Goal: Task Accomplishment & Management: Complete application form

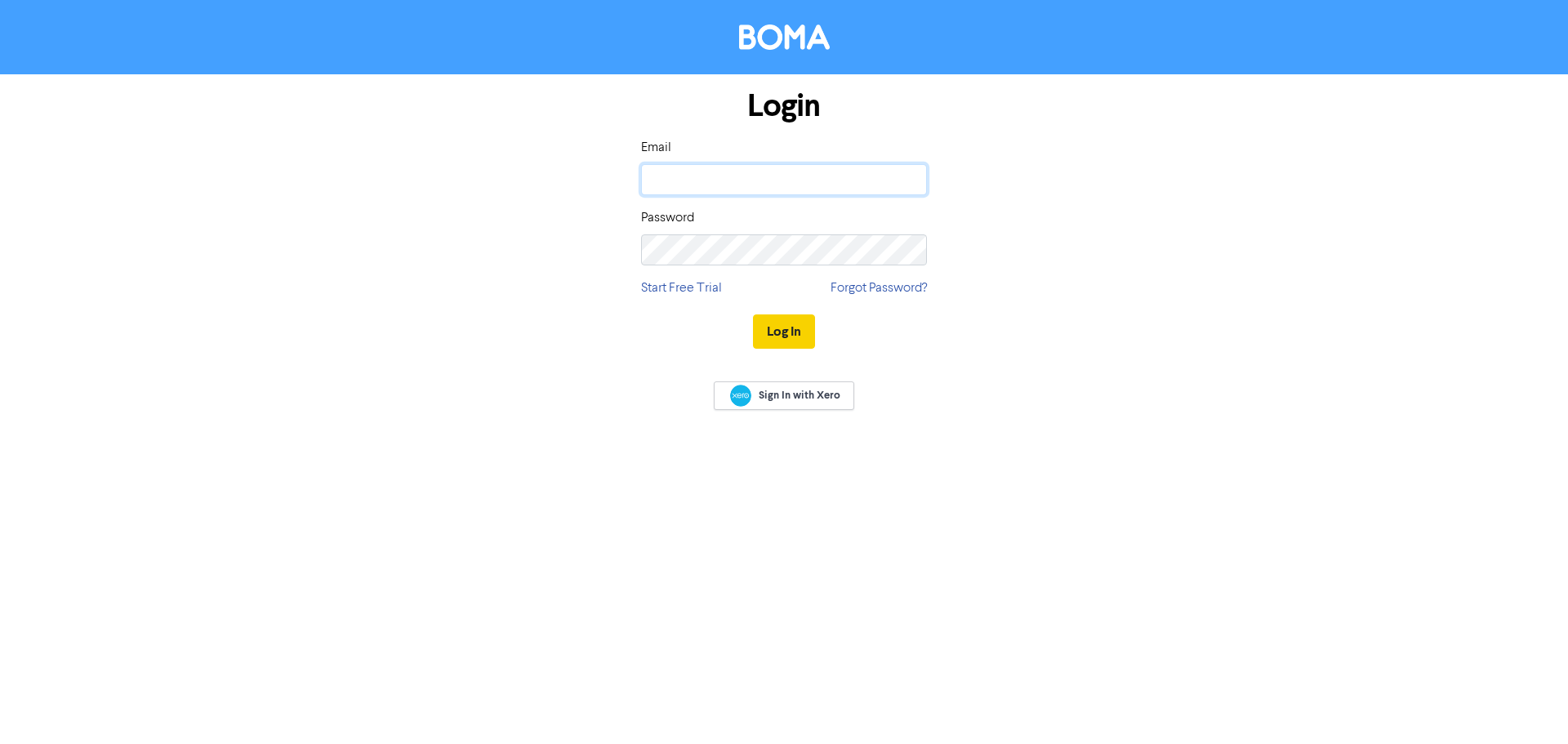
type input "[PERSON_NAME][EMAIL_ADDRESS][PERSON_NAME][DOMAIN_NAME]"
click at [785, 336] on button "Log In" at bounding box center [784, 331] width 62 height 34
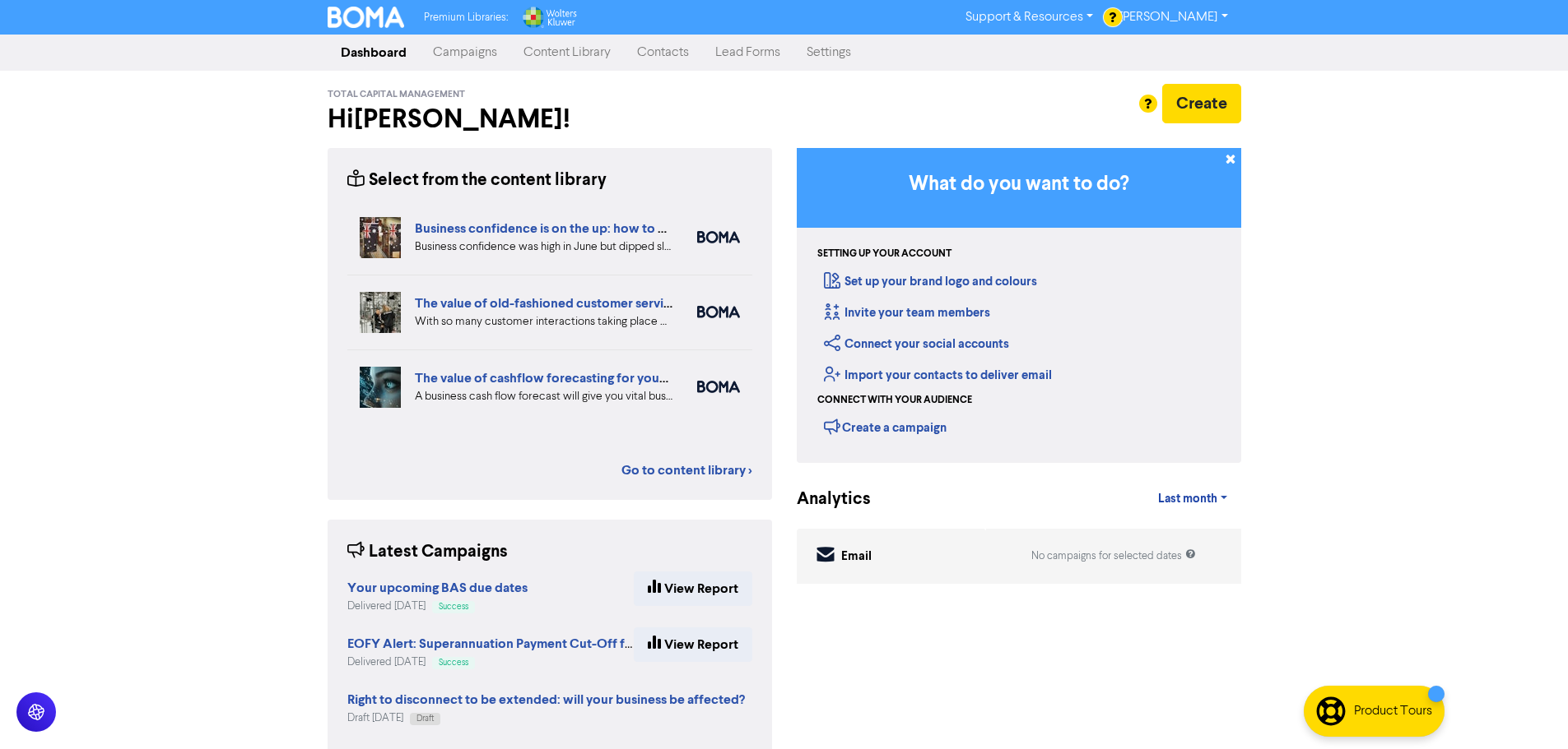
click at [679, 57] on link "Contacts" at bounding box center [663, 52] width 79 height 33
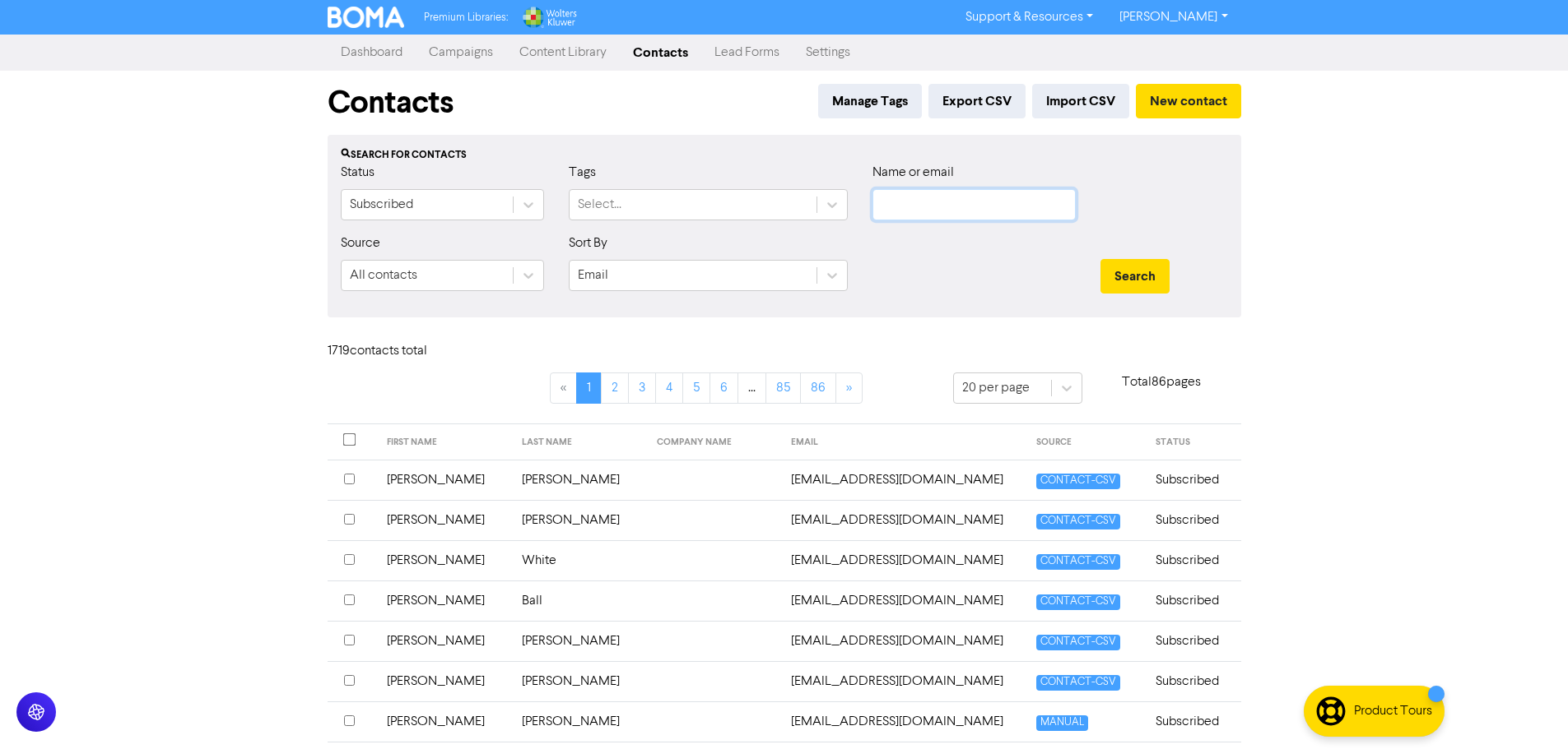
click at [1022, 205] on input "text" at bounding box center [974, 205] width 203 height 32
click at [1204, 99] on button "New contact" at bounding box center [1188, 101] width 105 height 34
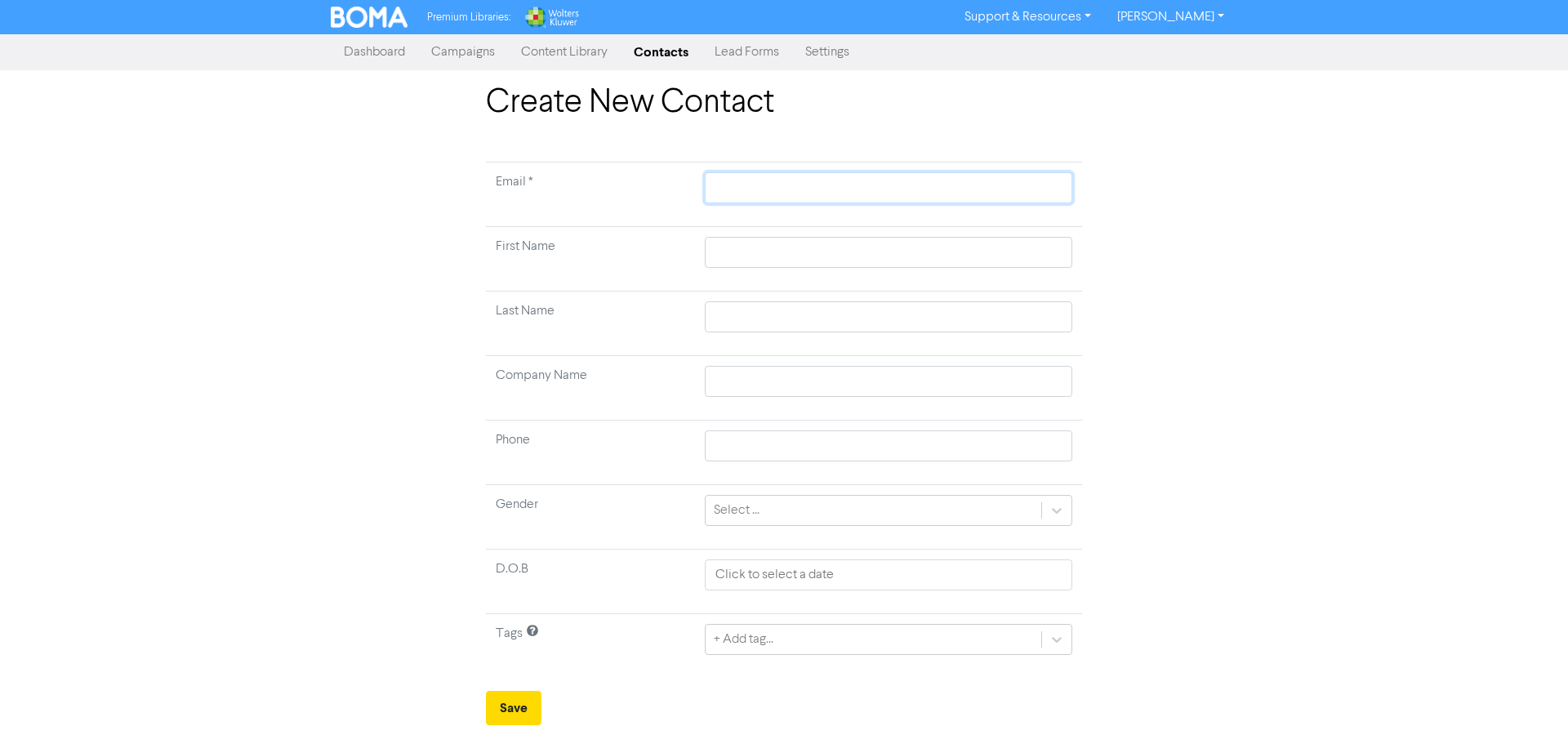
click at [723, 180] on input "text" at bounding box center [889, 187] width 368 height 31
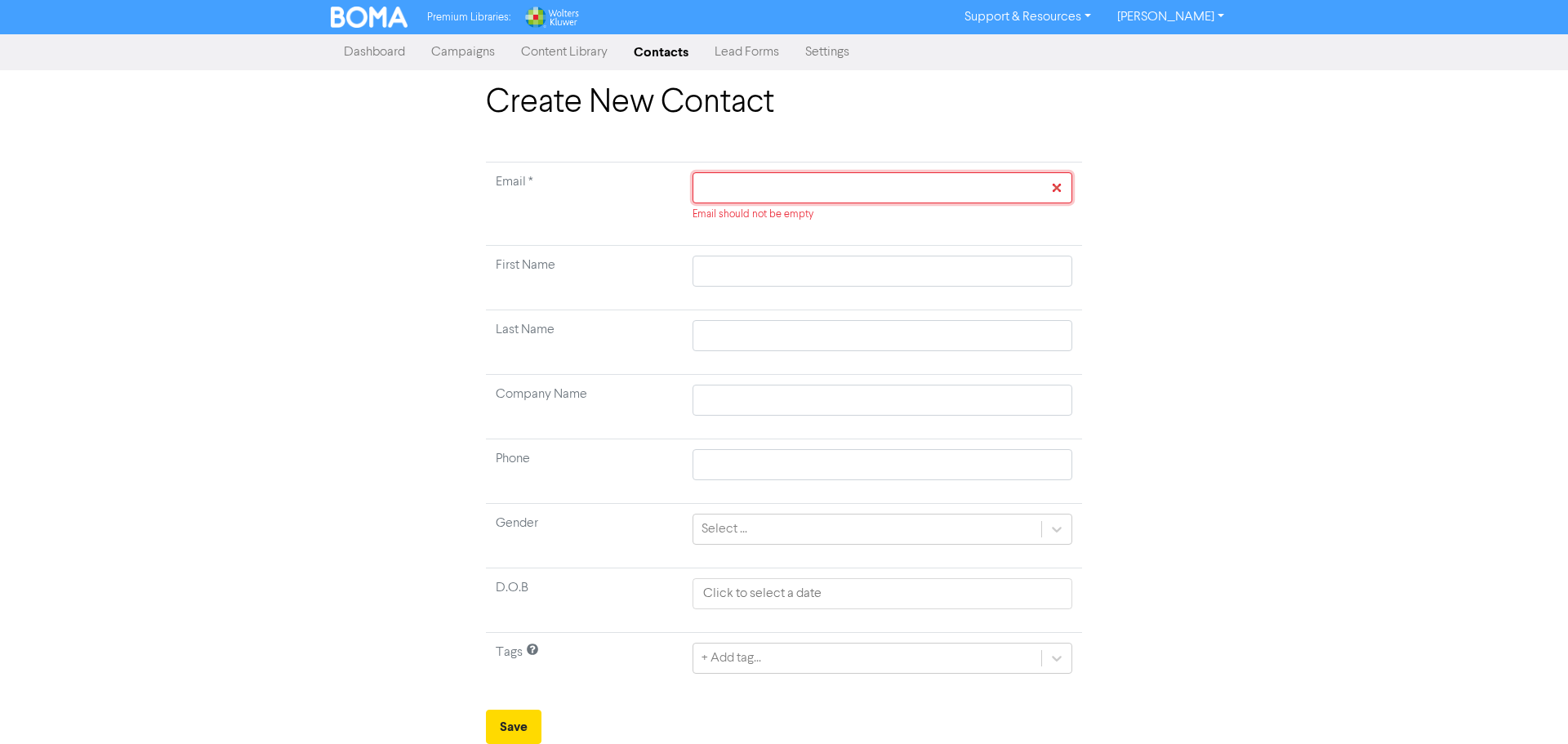
click at [767, 192] on input "text" at bounding box center [883, 187] width 380 height 31
paste input "[PERSON_NAME] <[EMAIL_ADDRESS][DOMAIN_NAME]>"
type input "[PERSON_NAME] <[EMAIL_ADDRESS][DOMAIN_NAME]>"
drag, startPoint x: 787, startPoint y: 191, endPoint x: 585, endPoint y: 201, distance: 202.2
click at [585, 201] on tr "Email * [PERSON_NAME] <[EMAIL_ADDRESS][DOMAIN_NAME]> Should be in email format" at bounding box center [784, 204] width 596 height 83
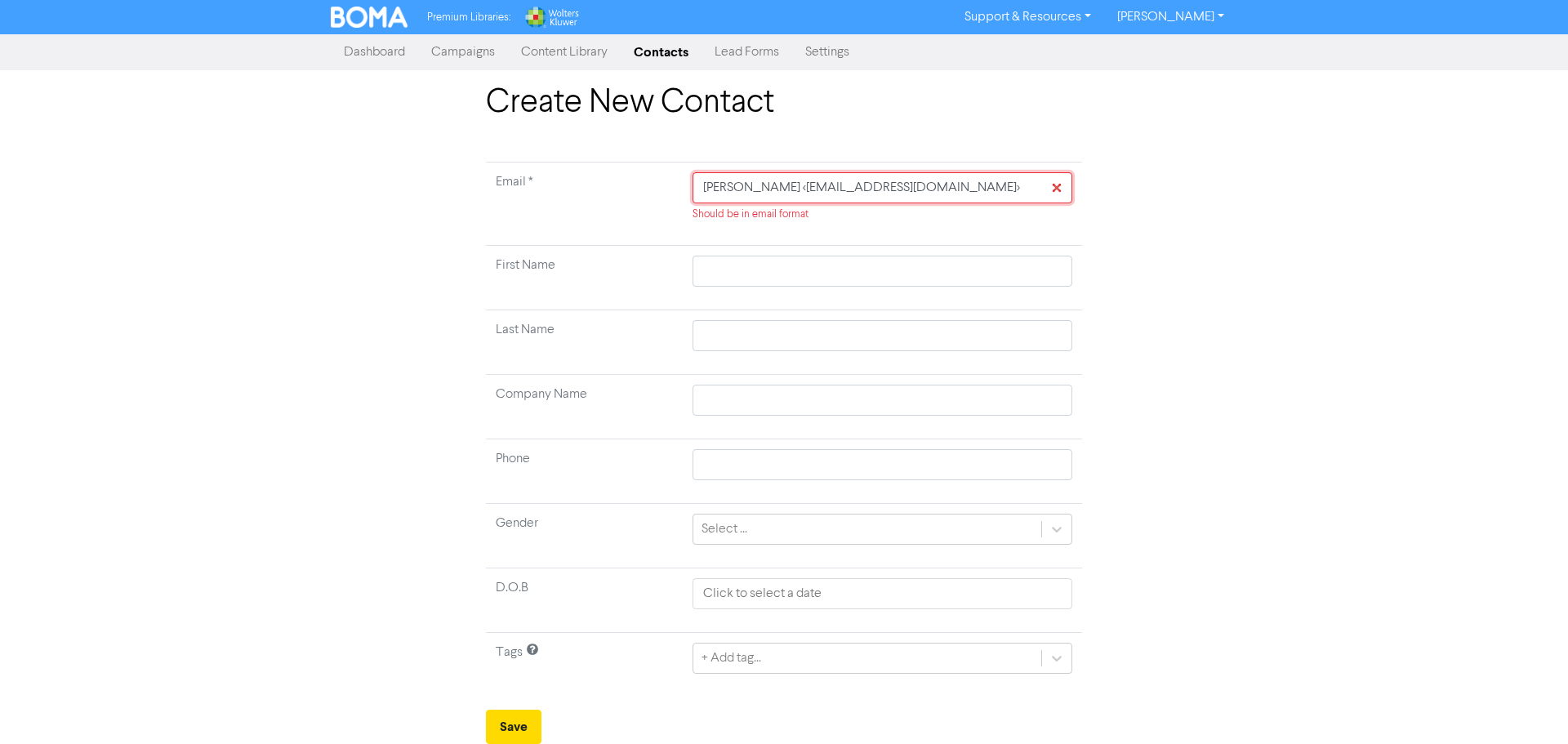
type input "<[EMAIL_ADDRESS][DOMAIN_NAME]>"
type input "[EMAIL_ADDRESS][DOMAIN_NAME]>"
type input "[EMAIL_ADDRESS][DOMAIN_NAME]"
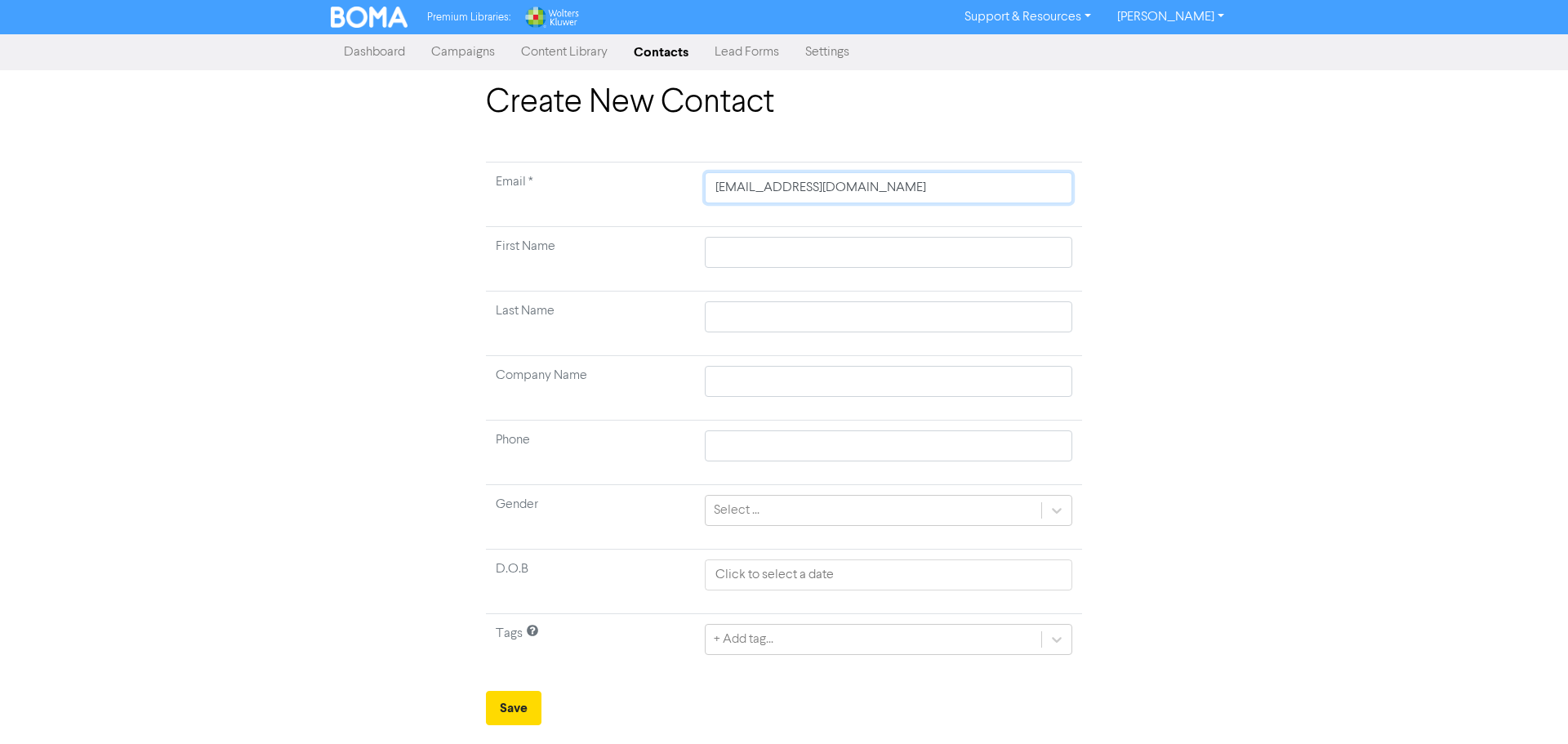
type input "[EMAIL_ADDRESS][DOMAIN_NAME]"
click at [846, 243] on input "text" at bounding box center [889, 253] width 368 height 31
type input "C"
type input "Ch"
type input "Chr"
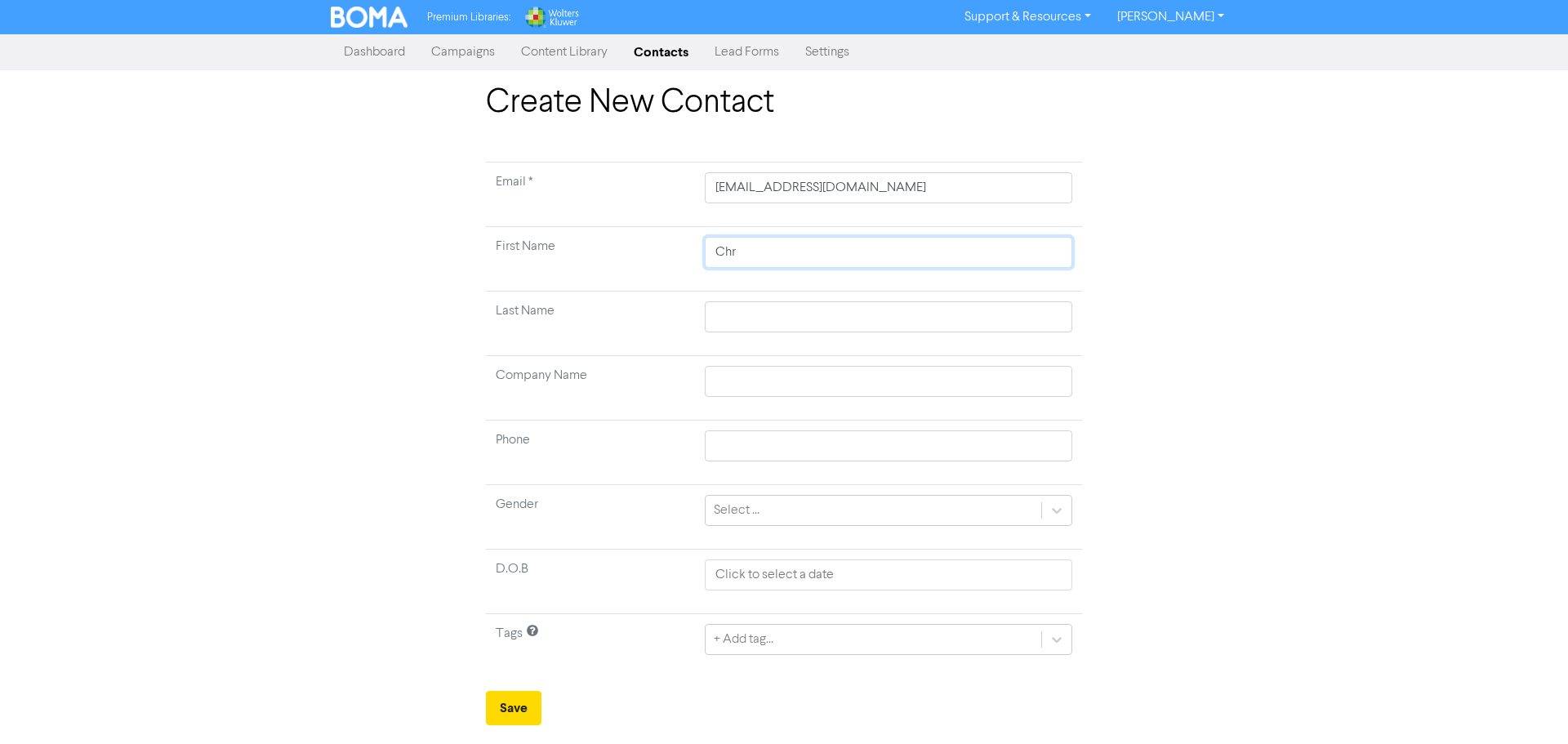
type input "Chri"
type input "[PERSON_NAME]"
type input "[DEMOGRAPHIC_DATA]"
type input "[PERSON_NAME]"
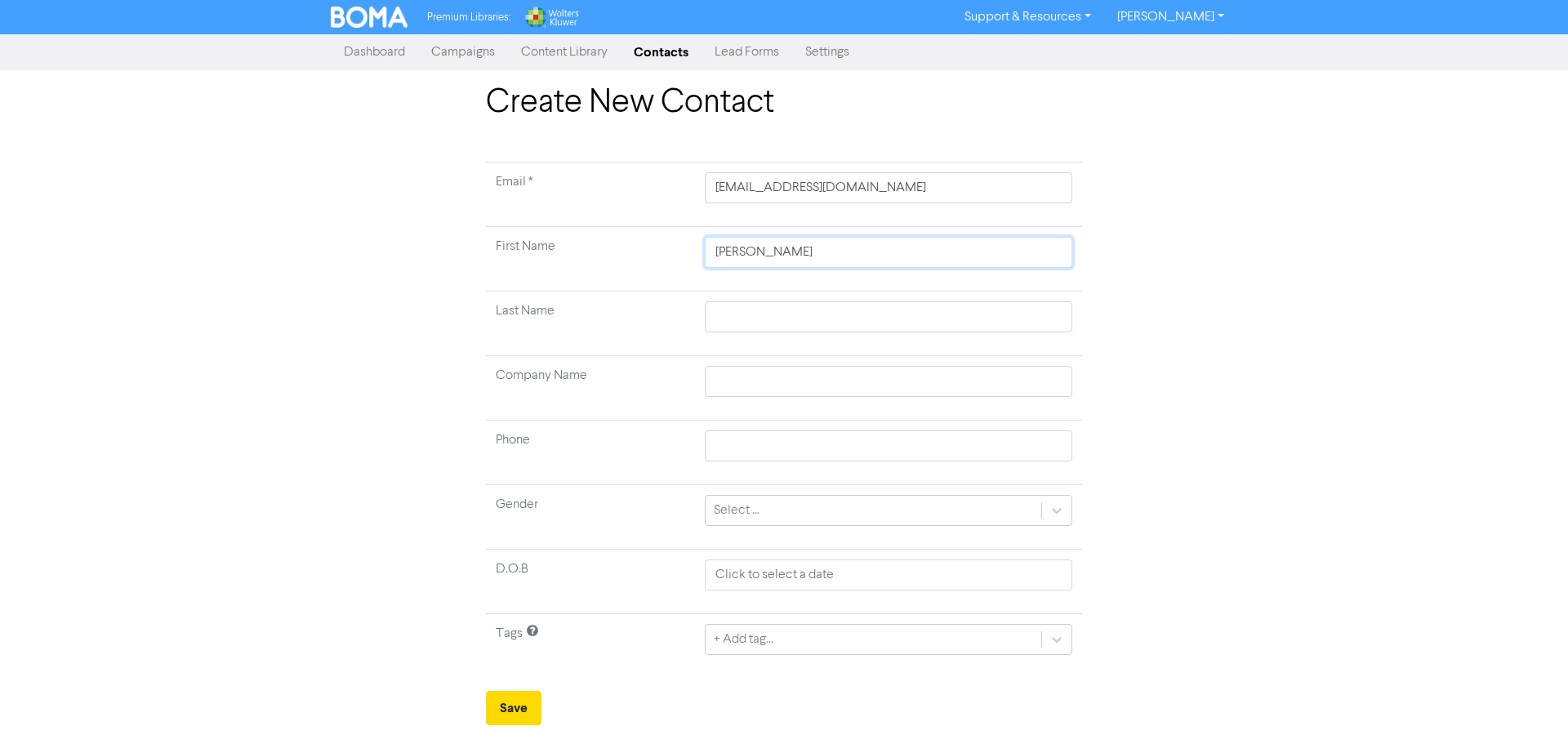
type input "[DEMOGRAPHIC_DATA]"
type input "D"
type input "Du"
type input "Dun"
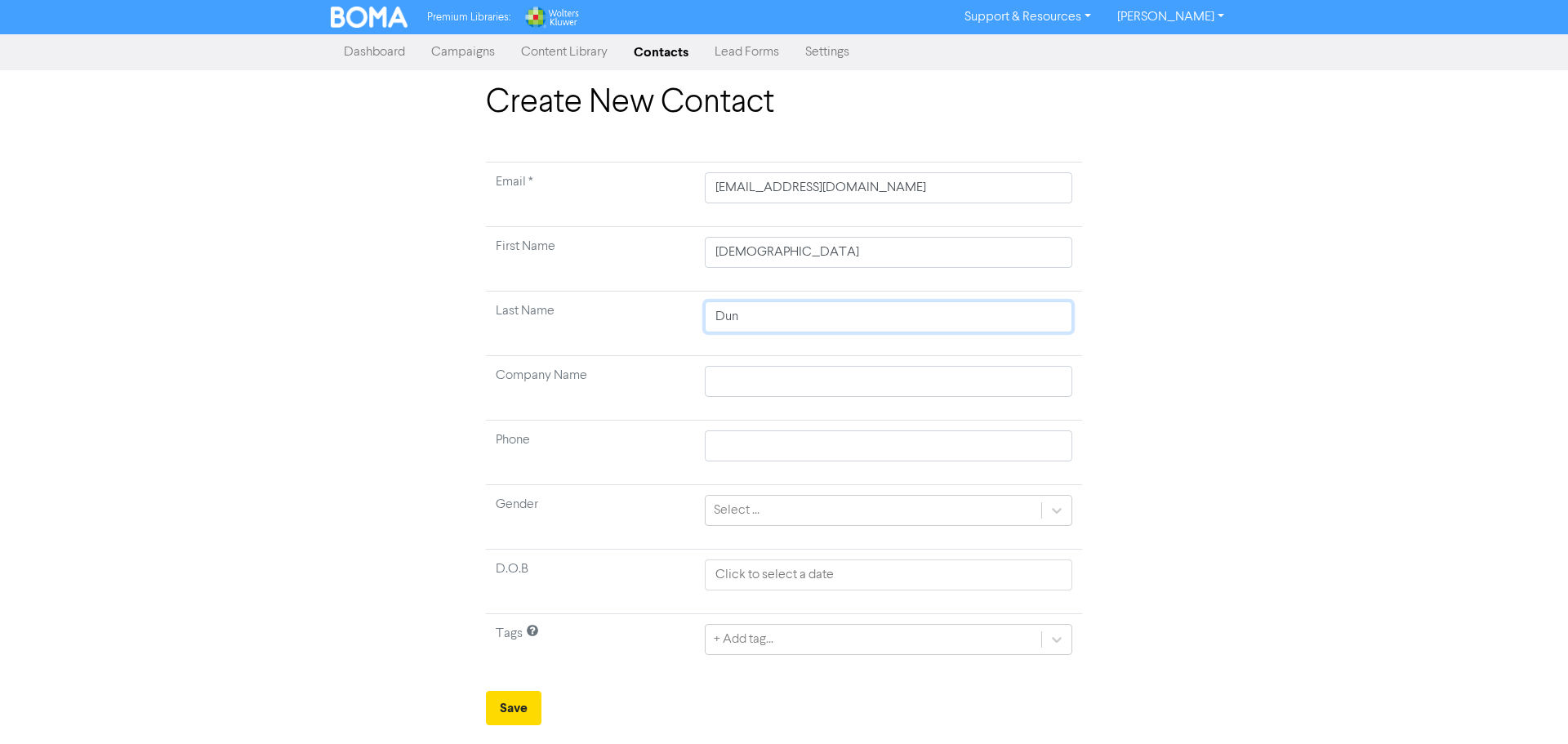
type input "[PERSON_NAME]"
click at [756, 637] on div "+ Add tag..." at bounding box center [889, 640] width 368 height 31
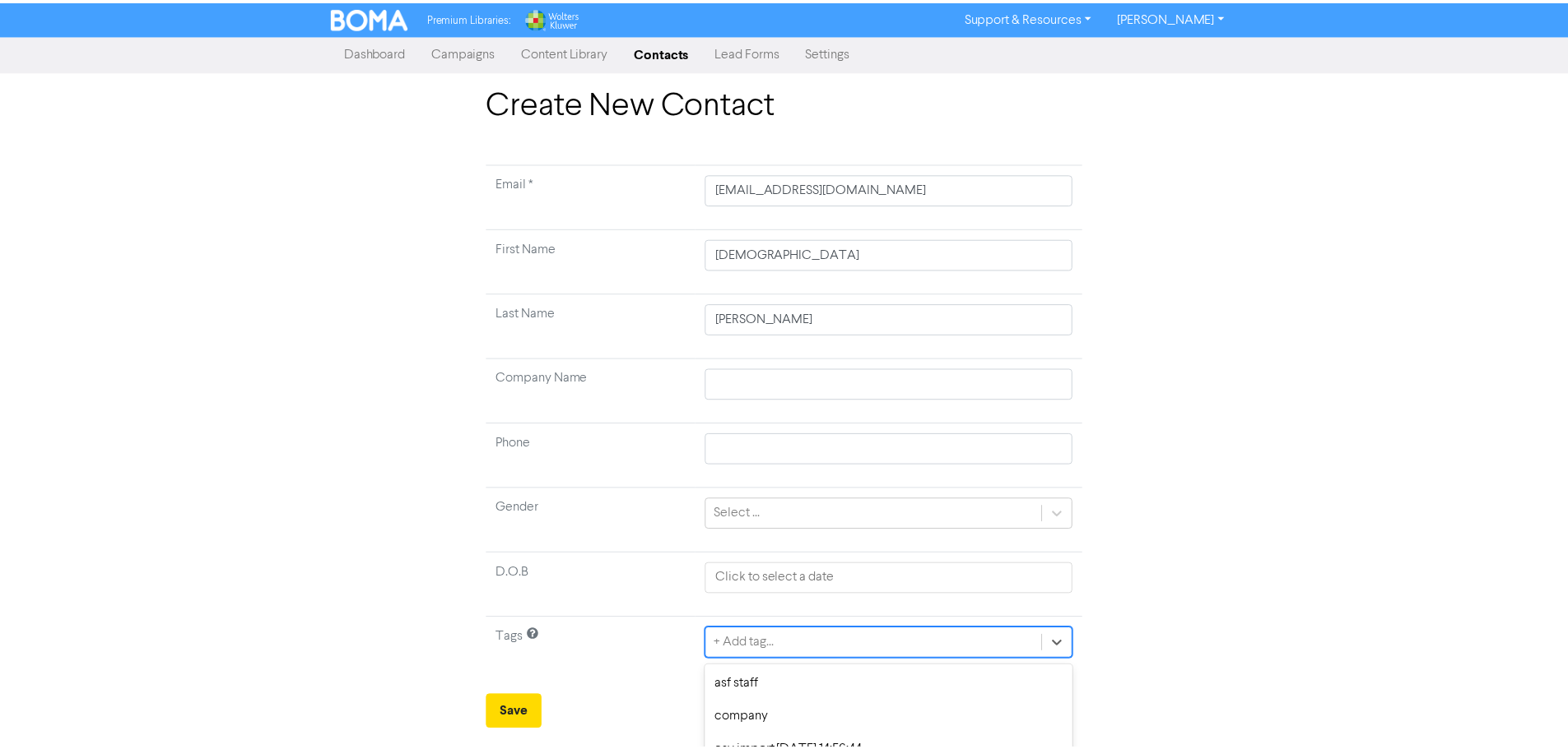
scroll to position [164, 0]
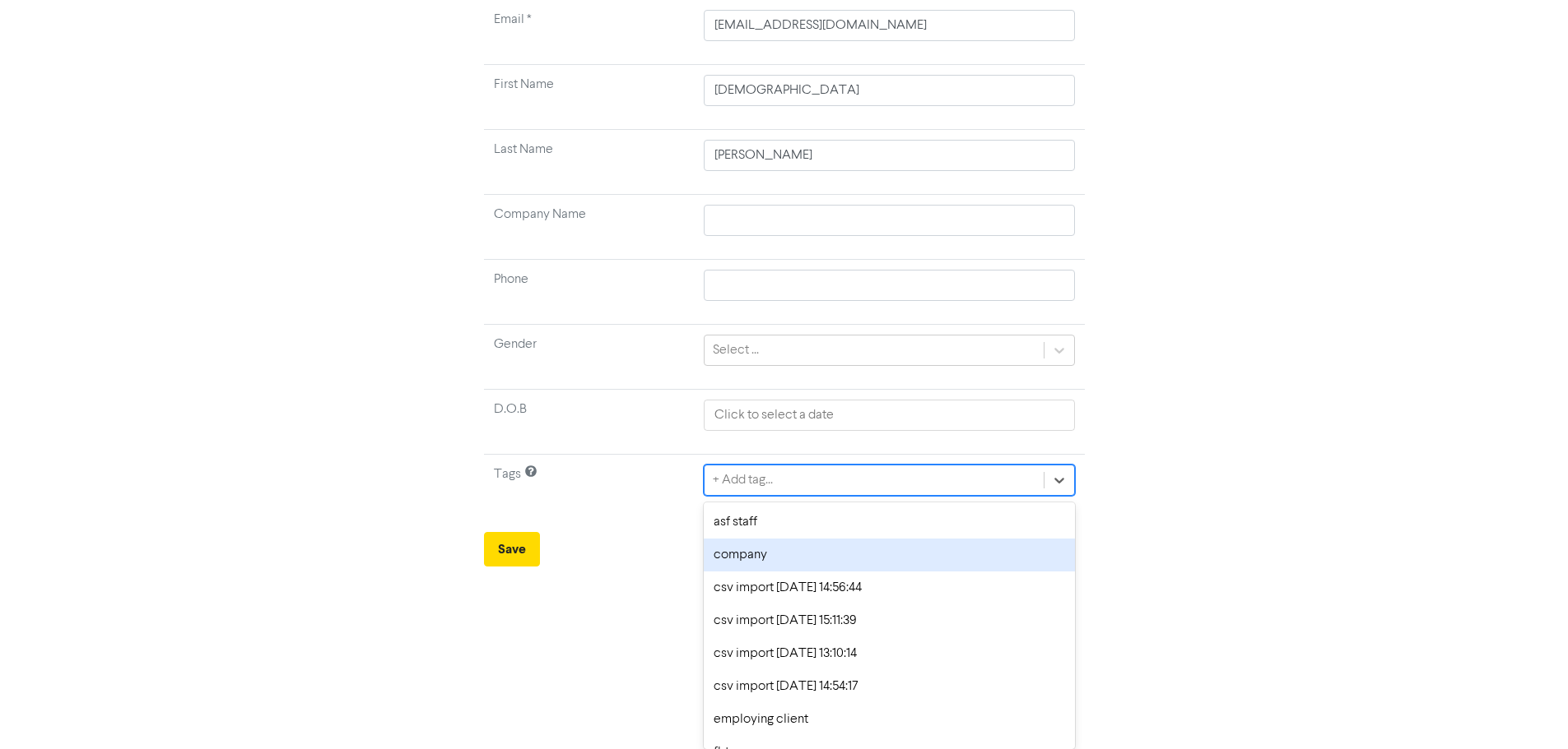
click at [790, 560] on div "company" at bounding box center [889, 555] width 370 height 33
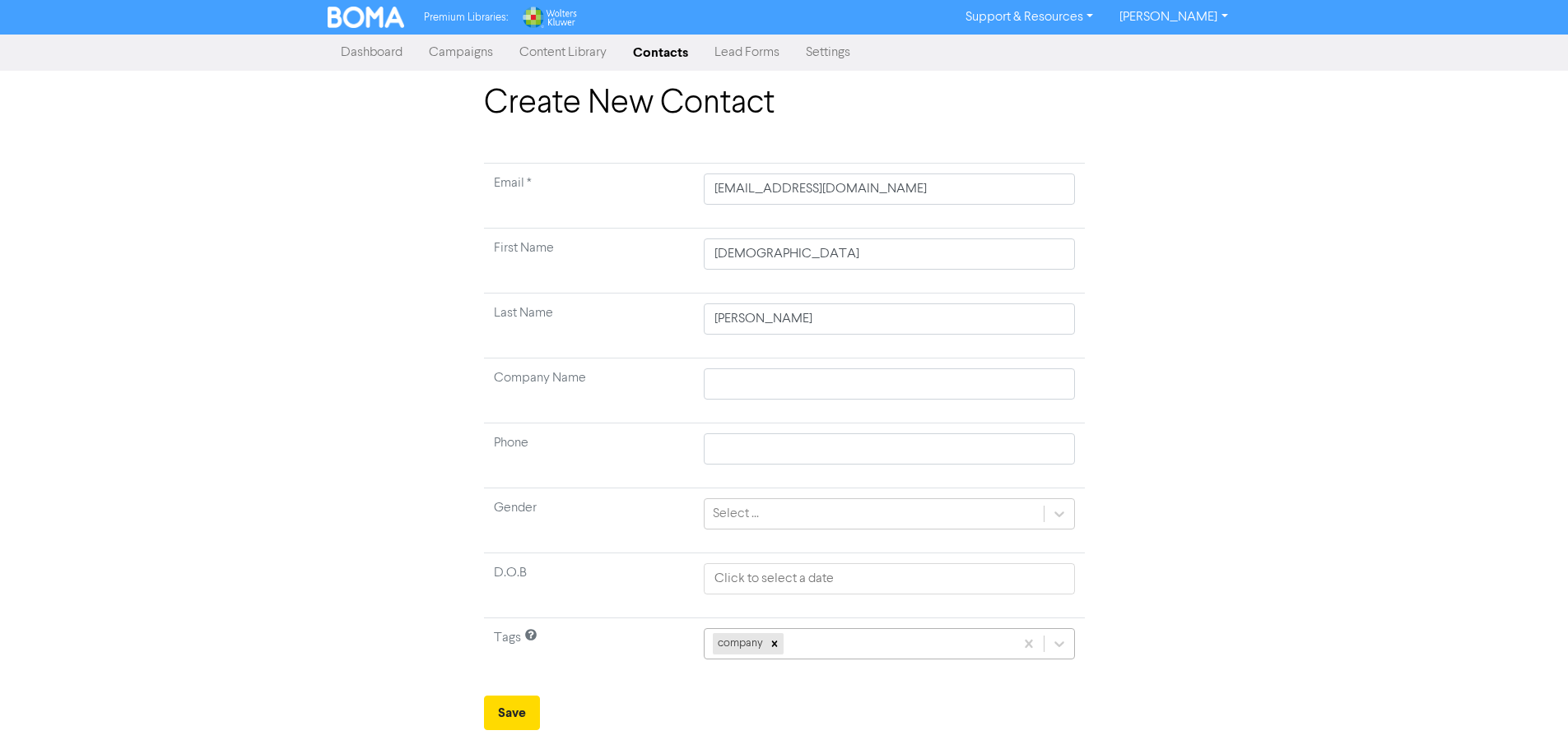
click at [810, 641] on div "company" at bounding box center [889, 644] width 370 height 32
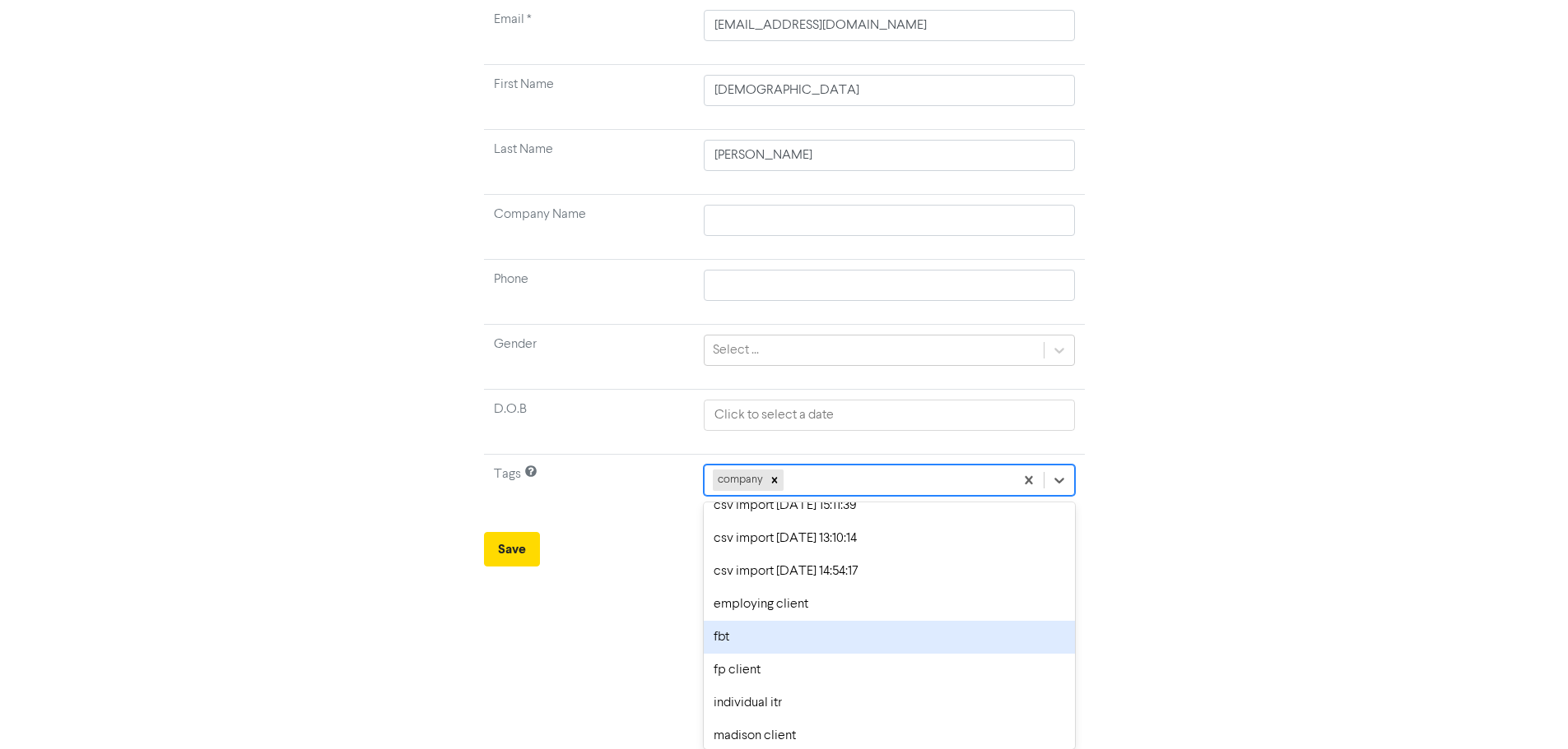
scroll to position [165, 0]
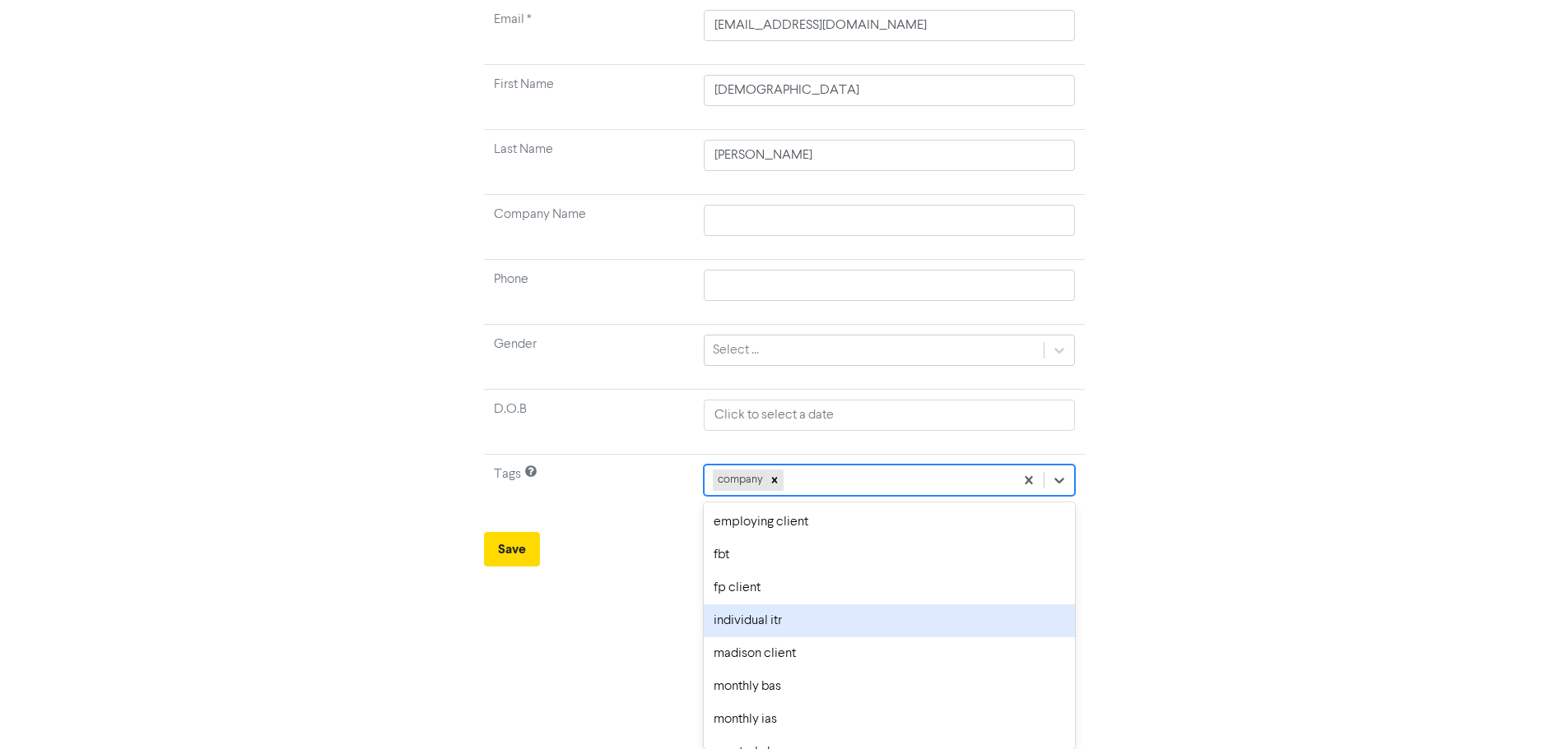
click at [808, 630] on div "individual itr" at bounding box center [889, 621] width 370 height 33
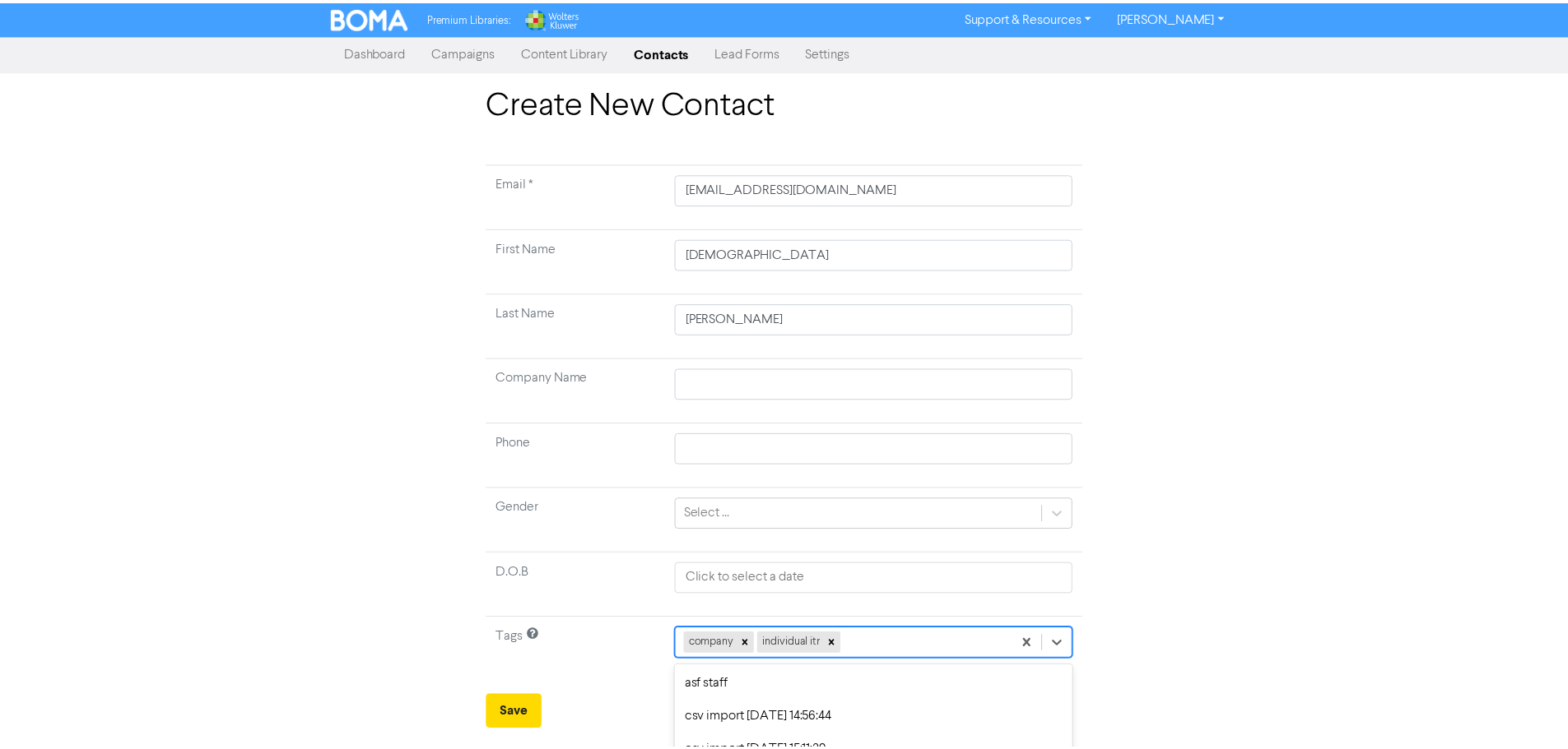
scroll to position [164, 0]
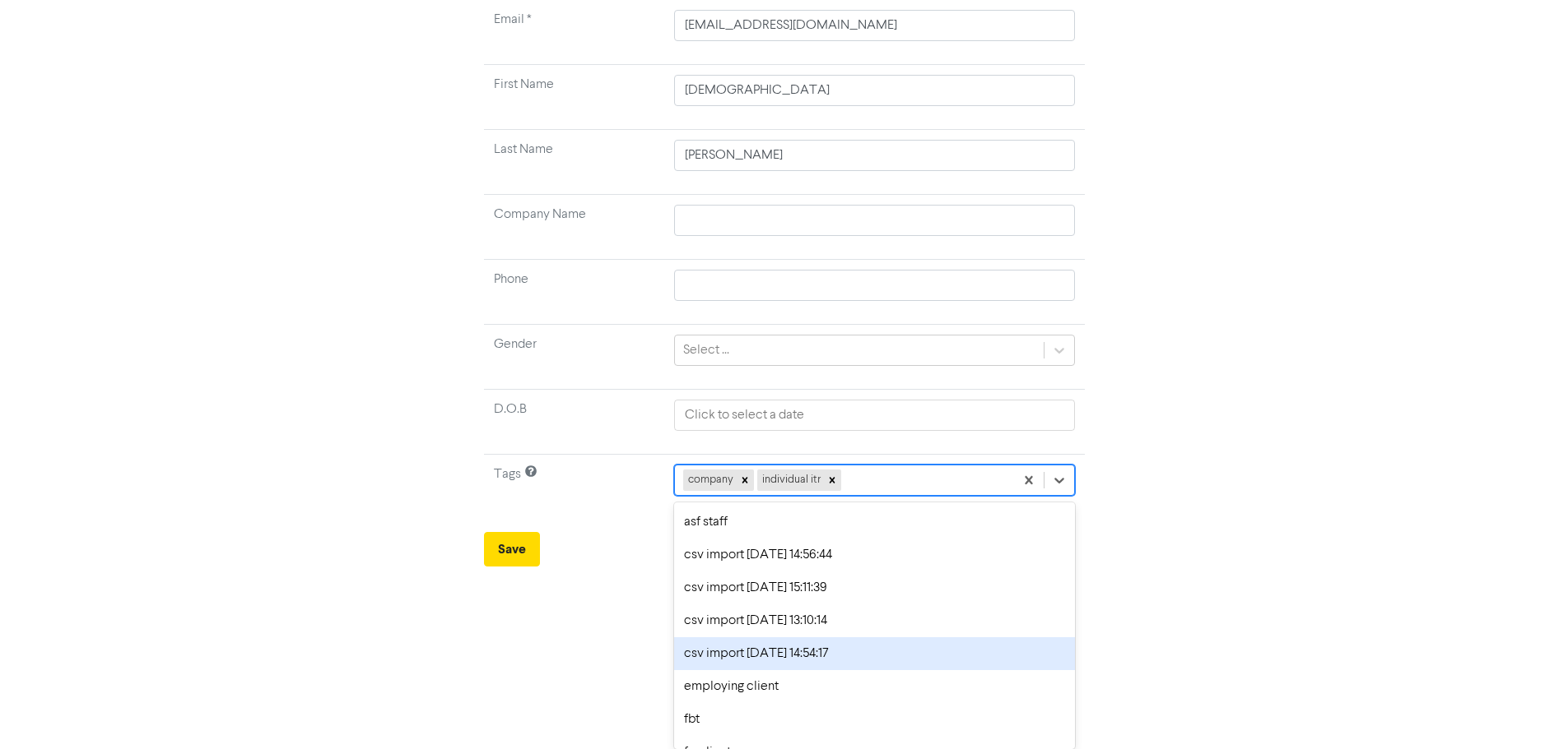
click at [889, 496] on div "option csv import [DATE] 14:54:17 focused, 6 of 19. 17 results available. Use U…" at bounding box center [875, 480] width 401 height 32
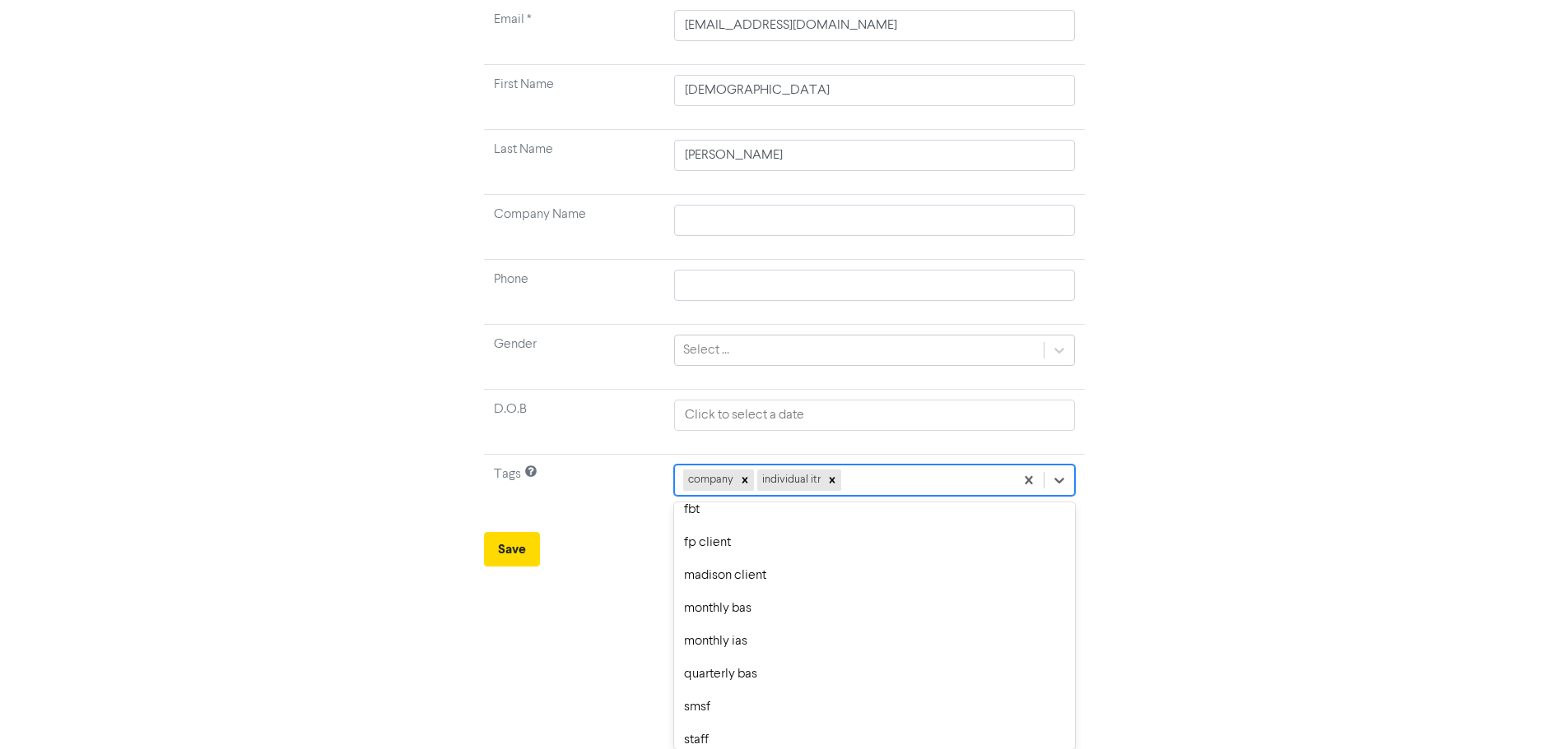
scroll to position [247, 0]
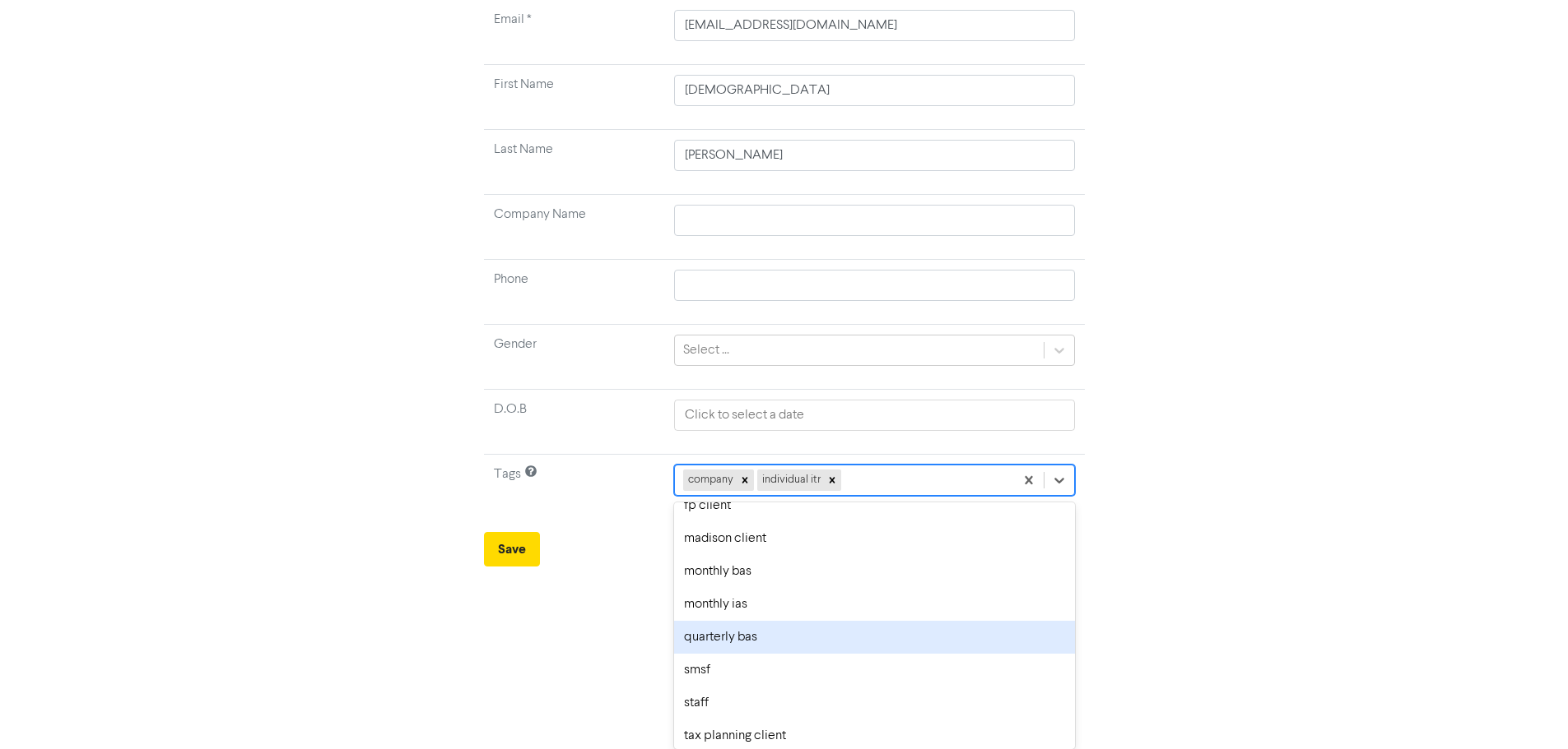
click at [807, 634] on div "quarterly bas" at bounding box center [875, 637] width 401 height 33
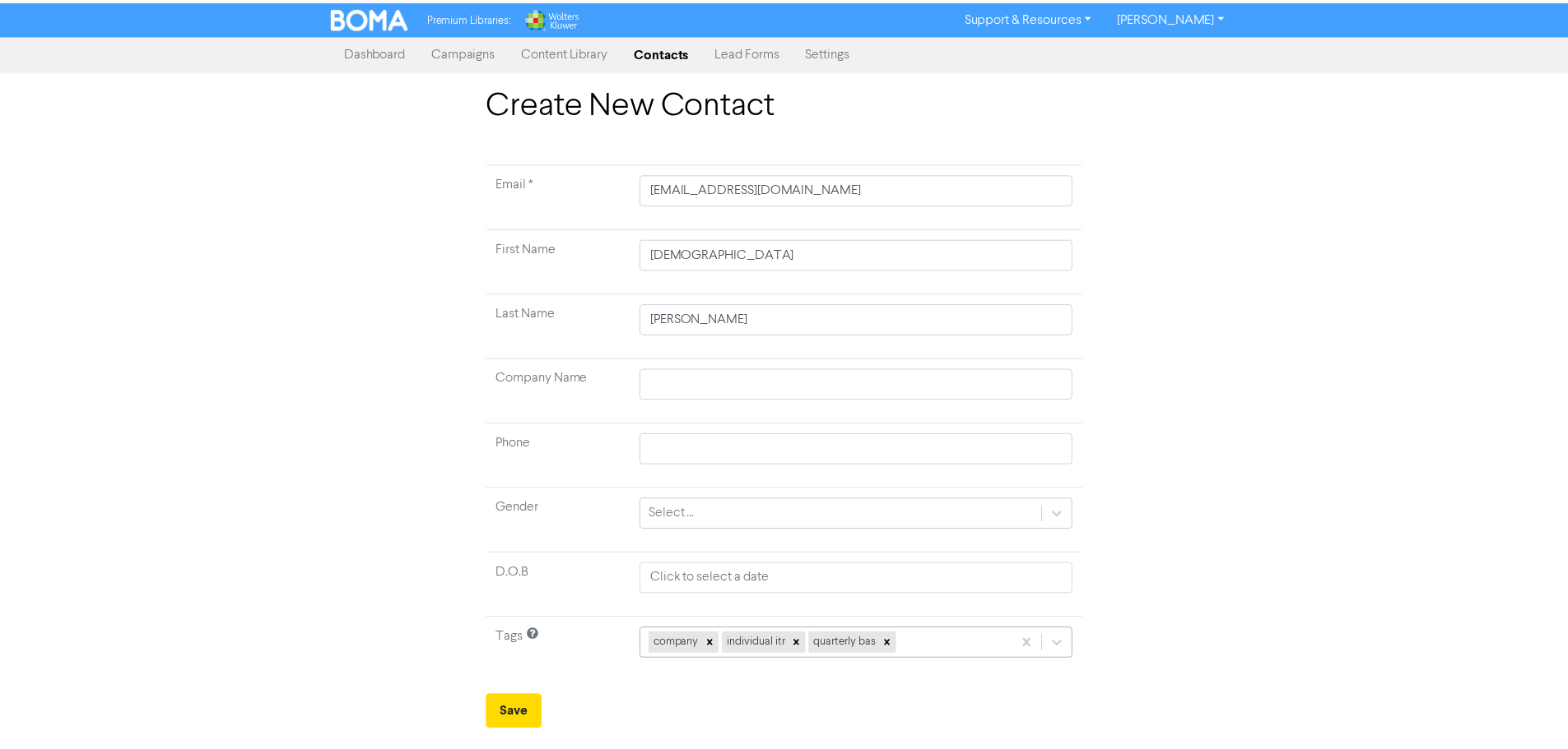
scroll to position [164, 0]
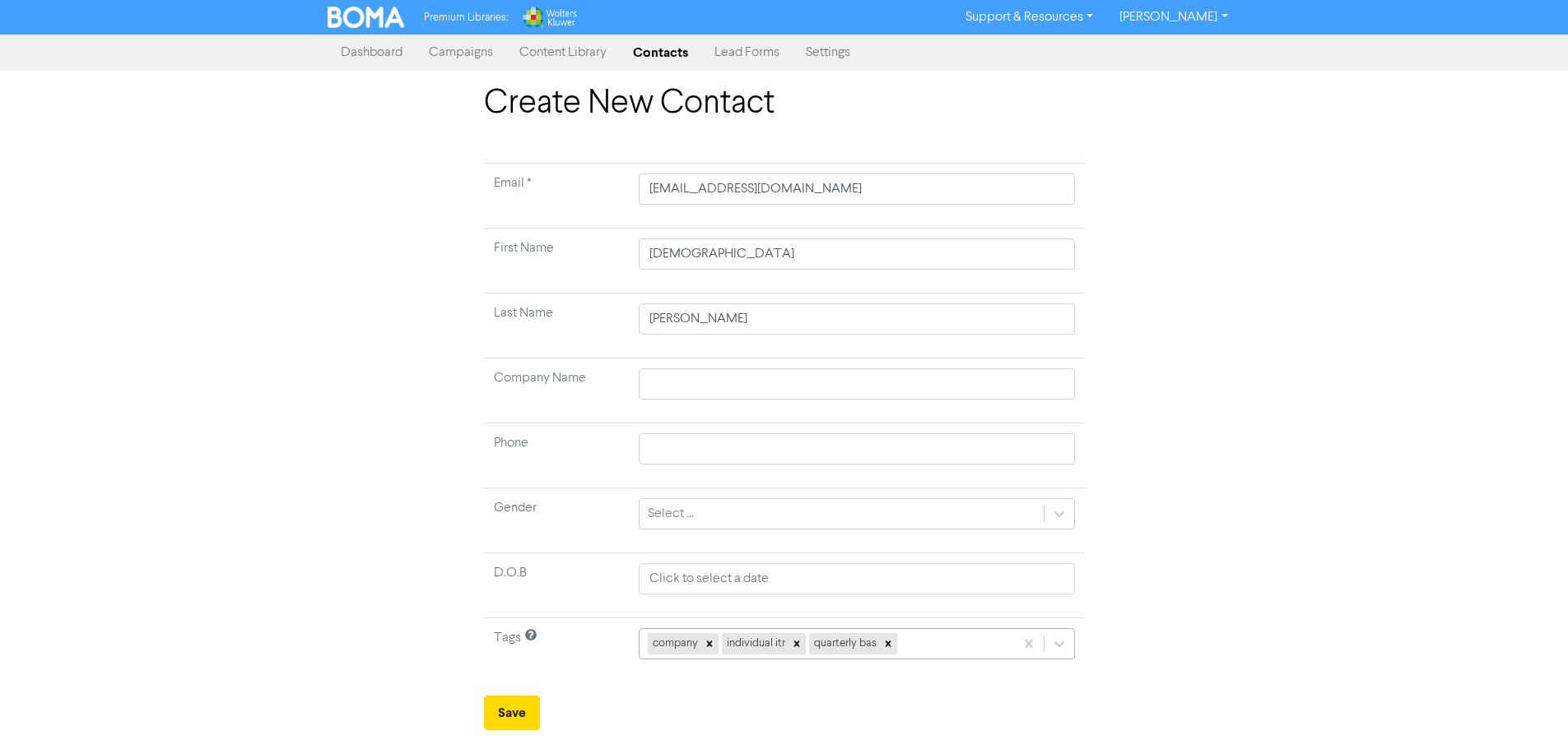
click at [917, 650] on div "company individual itr quarterly bas" at bounding box center [856, 644] width 436 height 32
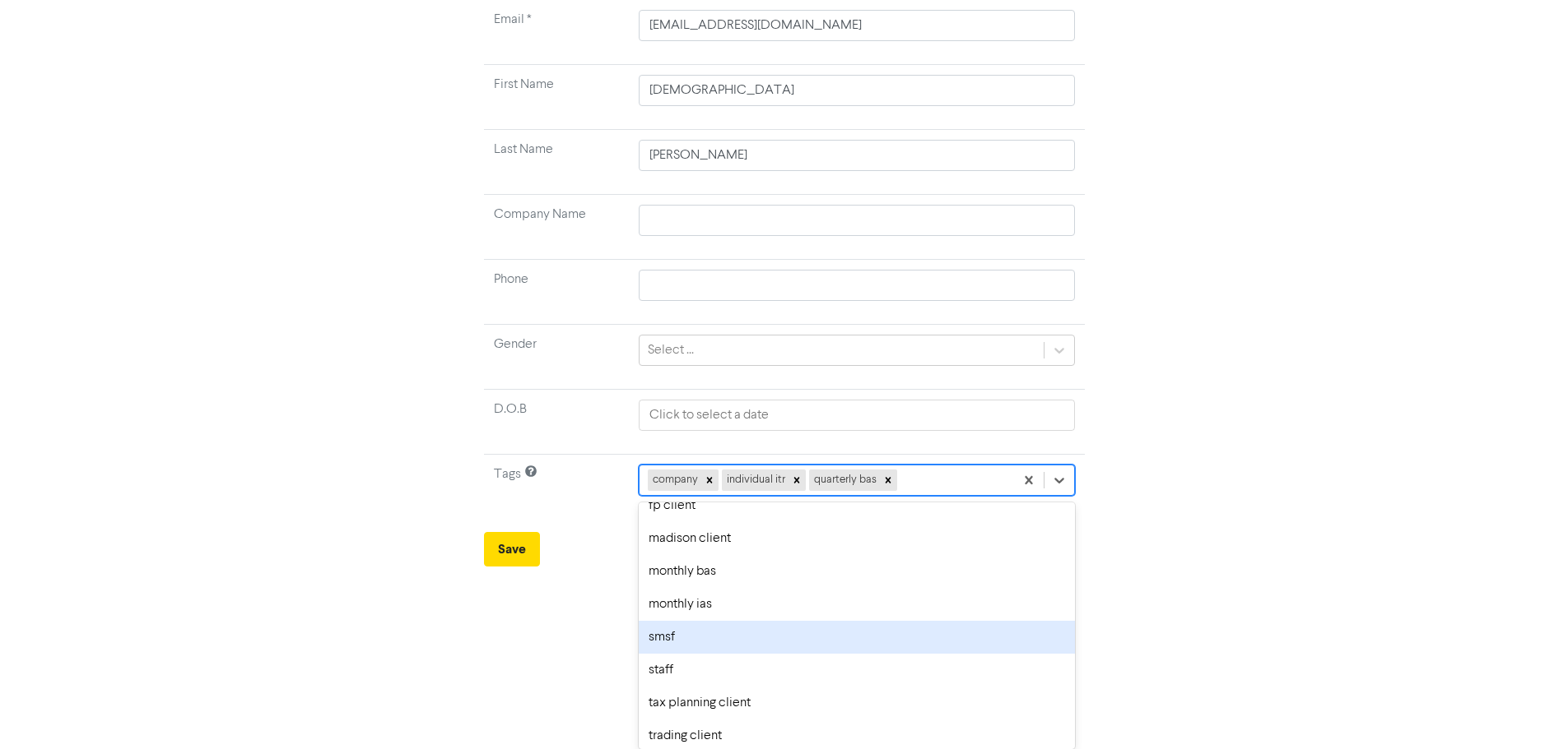
scroll to position [287, 0]
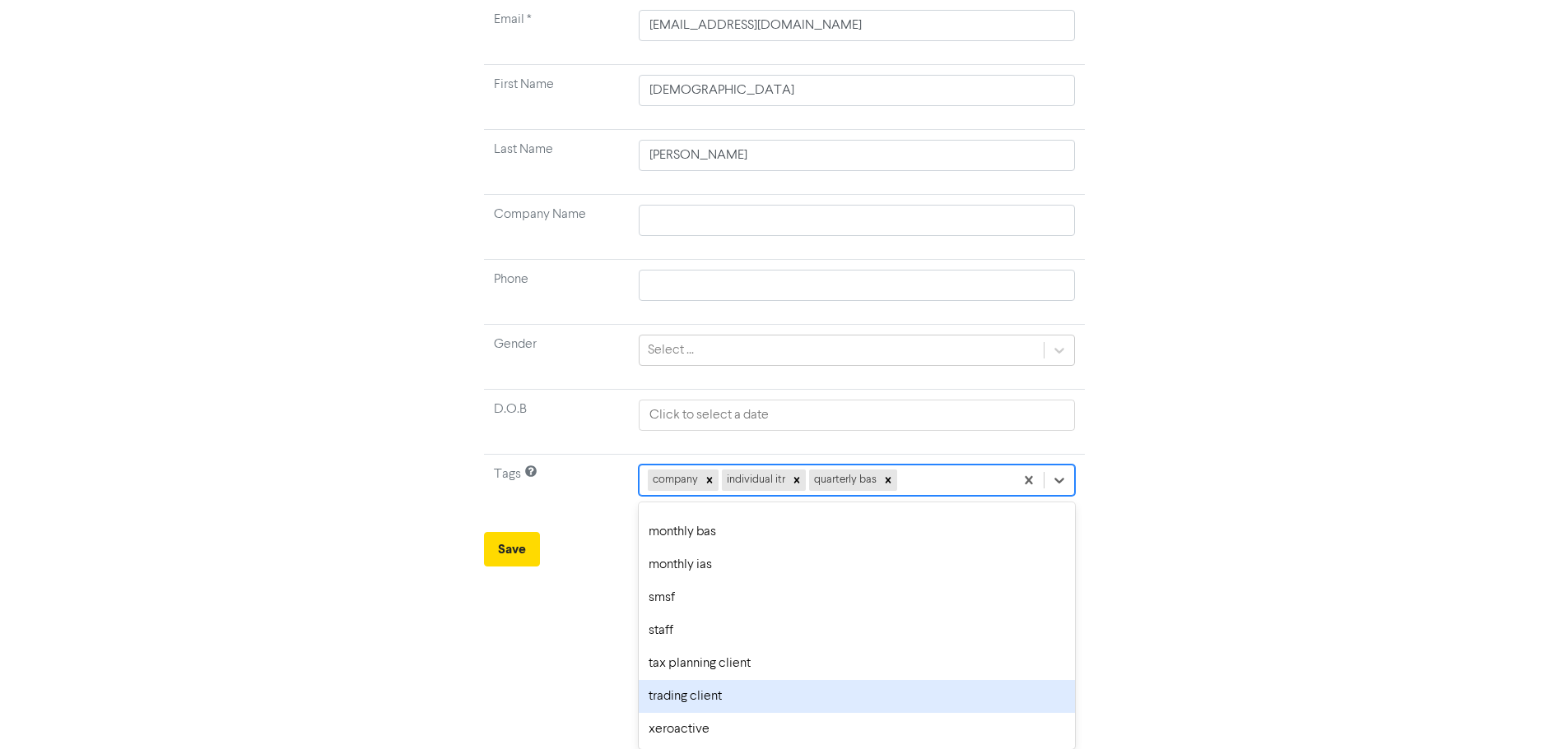
click at [714, 693] on div "trading client" at bounding box center [856, 696] width 436 height 33
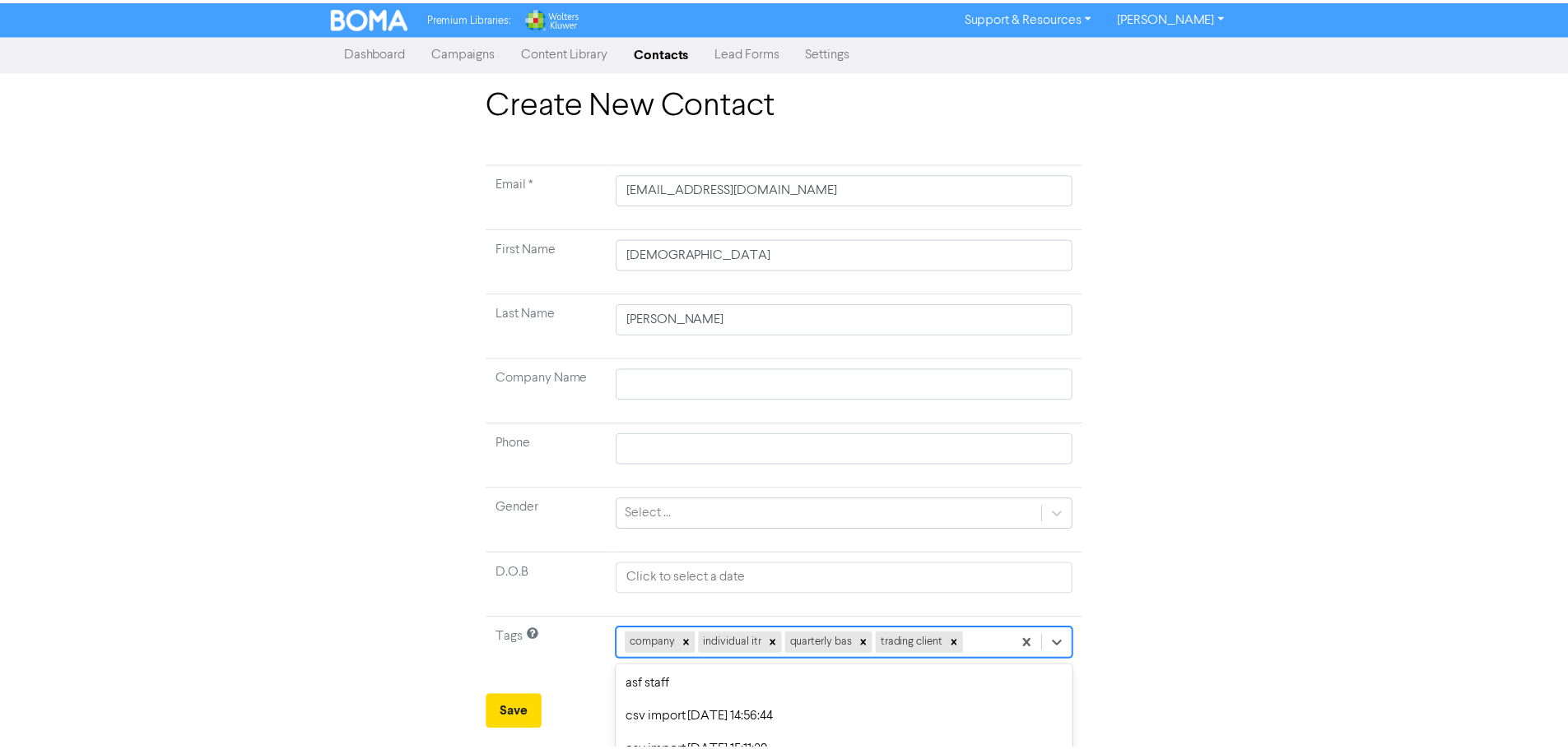
scroll to position [164, 0]
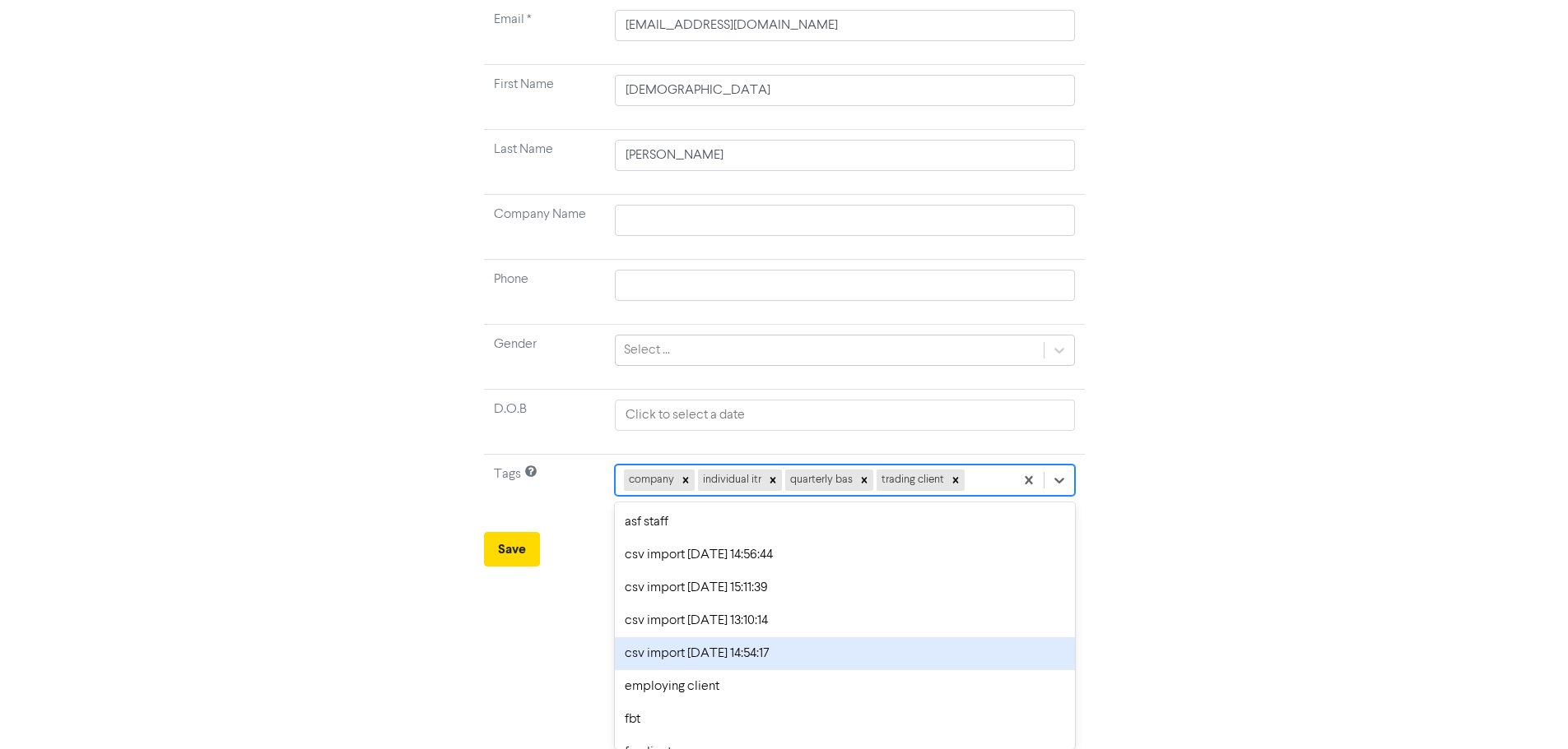
click at [991, 496] on div "option csv import [DATE] 14:54:17 focused, 6 of 19. 15 results available. Use U…" at bounding box center [844, 480] width 460 height 32
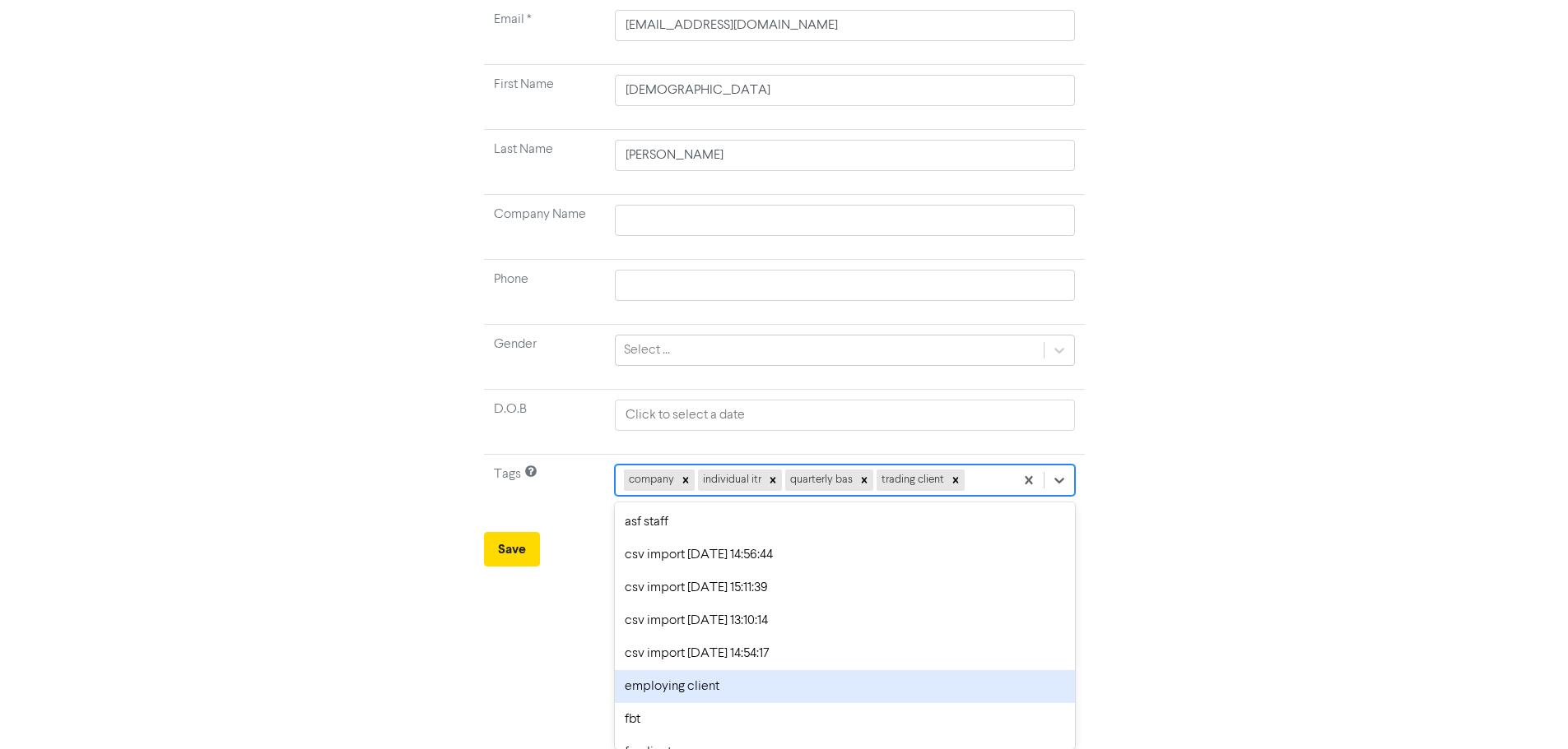
click at [731, 676] on div "employing client" at bounding box center [844, 687] width 460 height 33
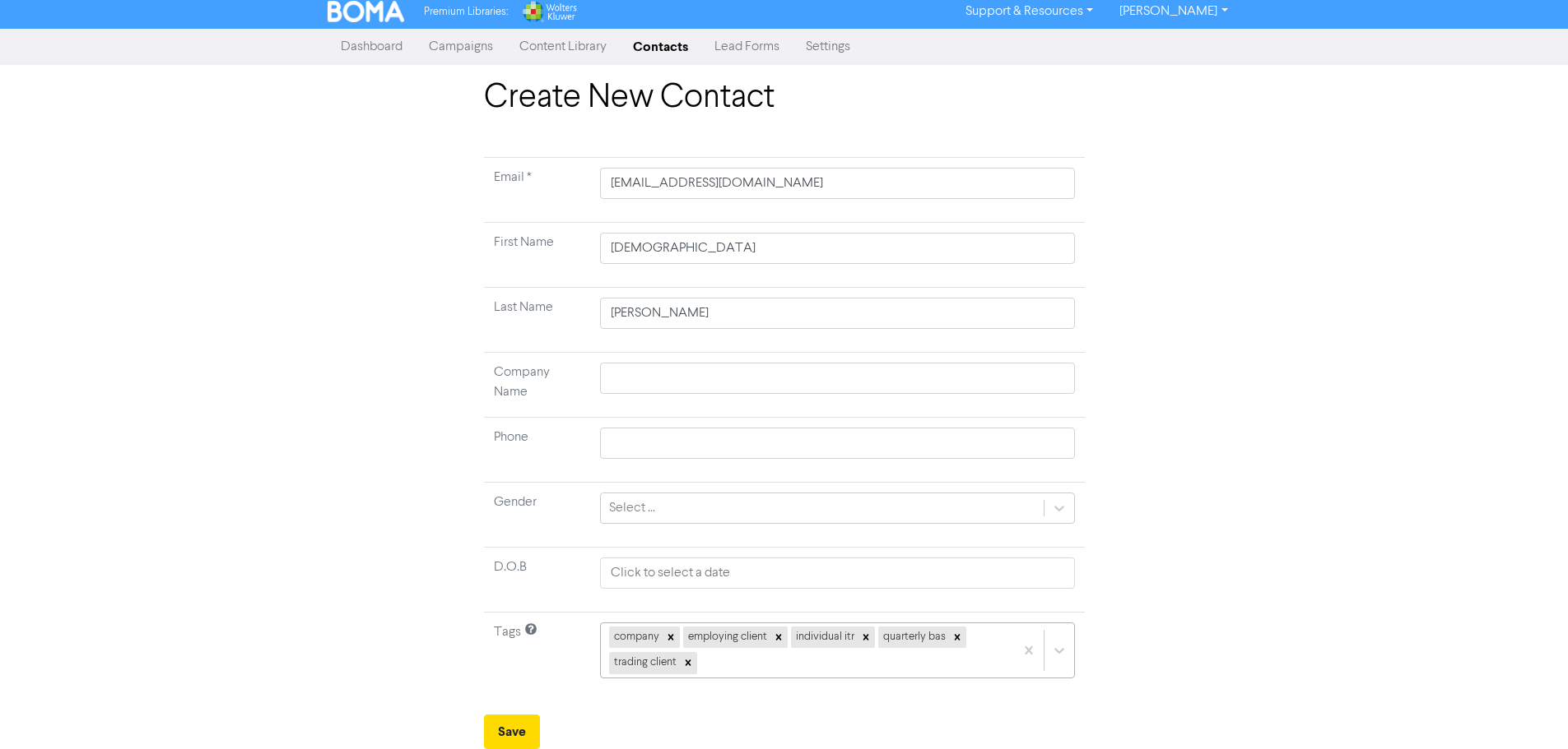
click at [844, 663] on div "company employing client individual itr quarterly bas trading client" at bounding box center [836, 651] width 474 height 56
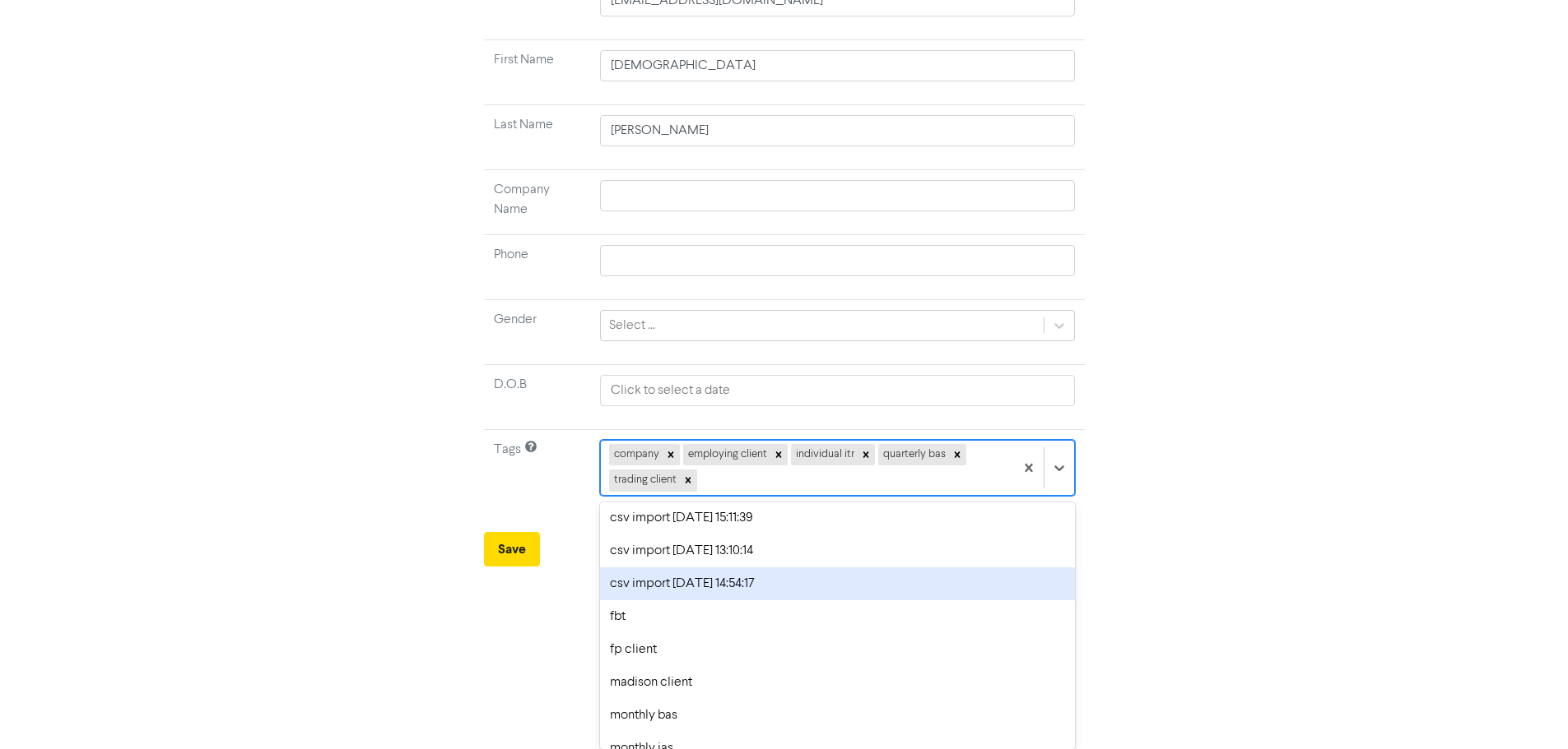
scroll to position [220, 0]
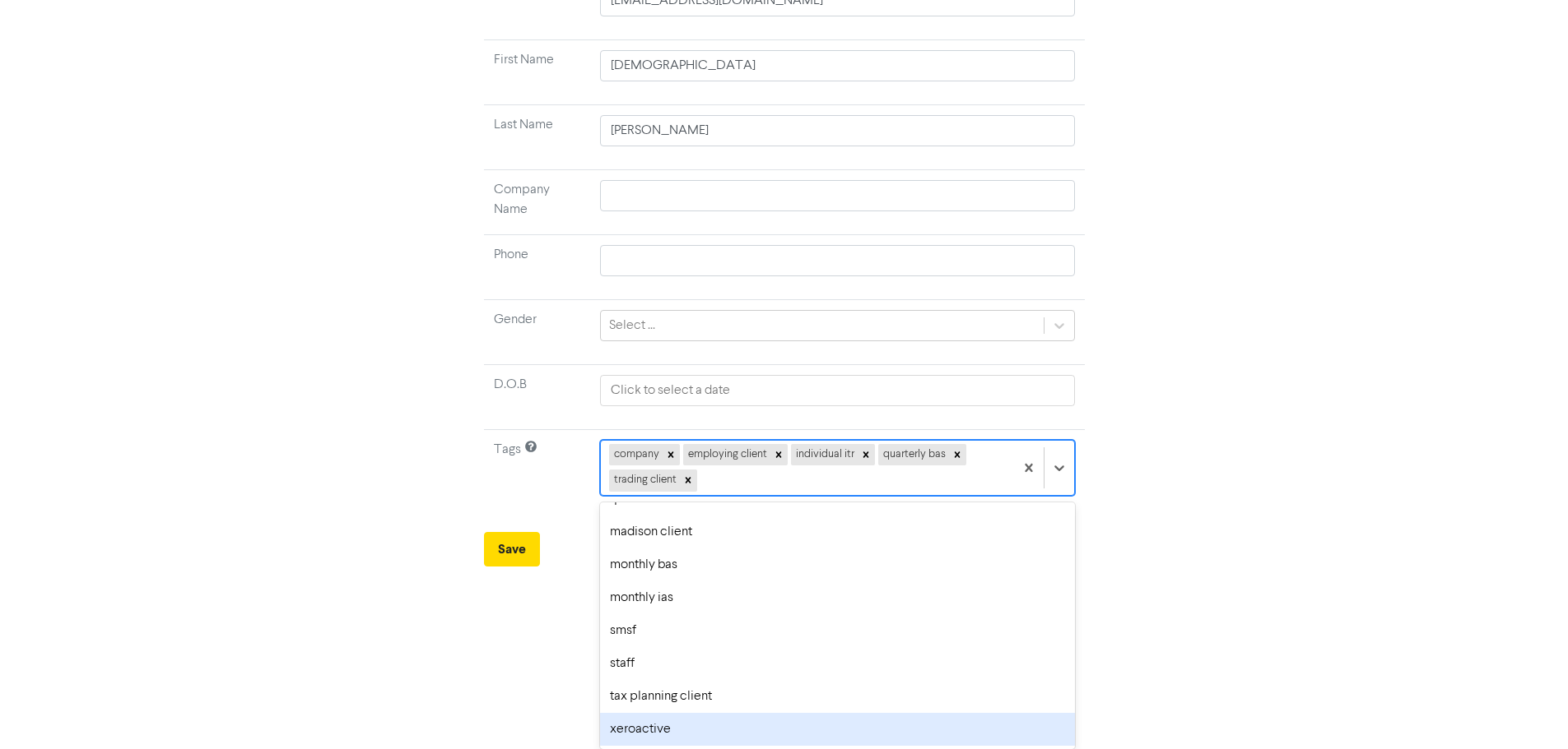
click at [682, 729] on div "xeroactive" at bounding box center [836, 729] width 474 height 33
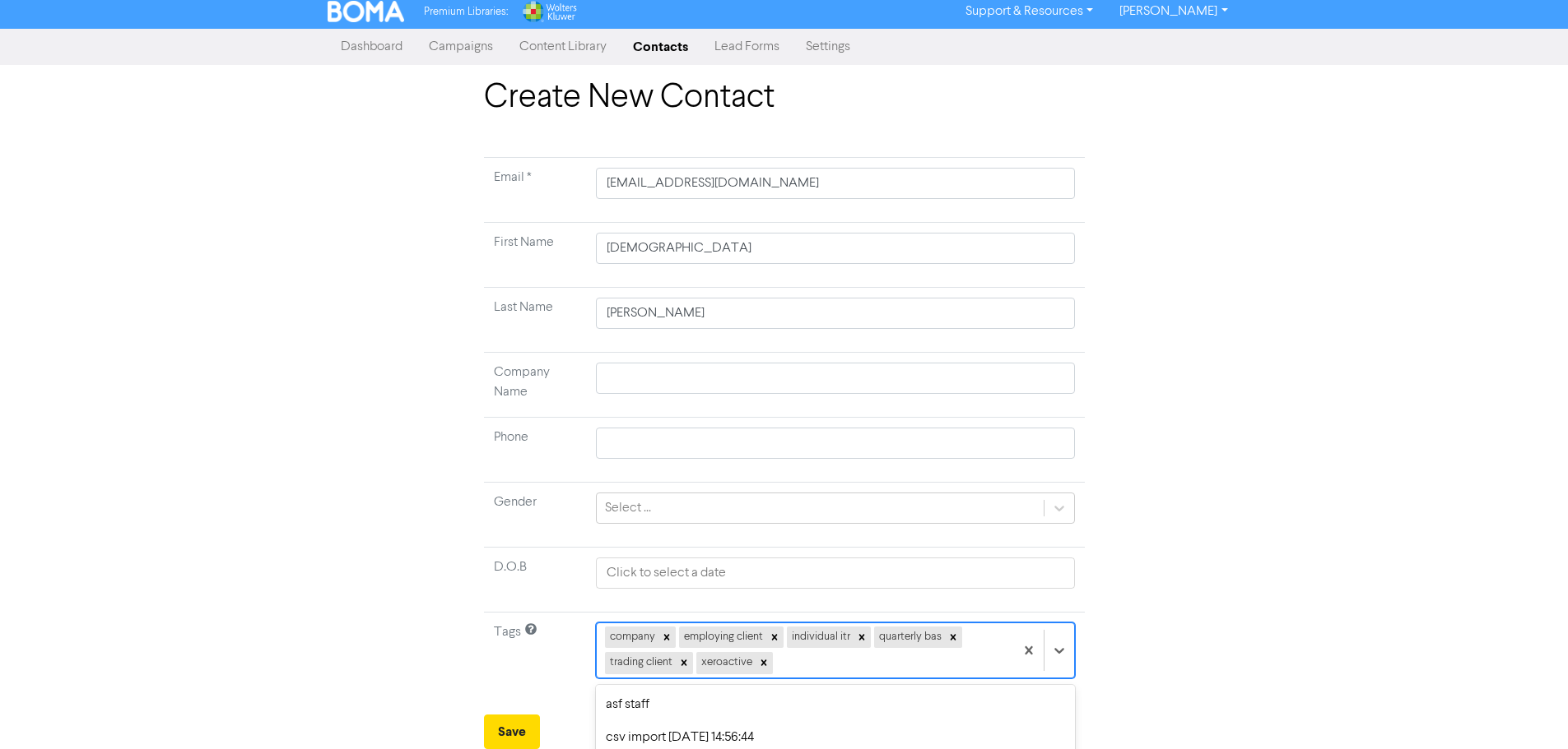
scroll to position [189, 0]
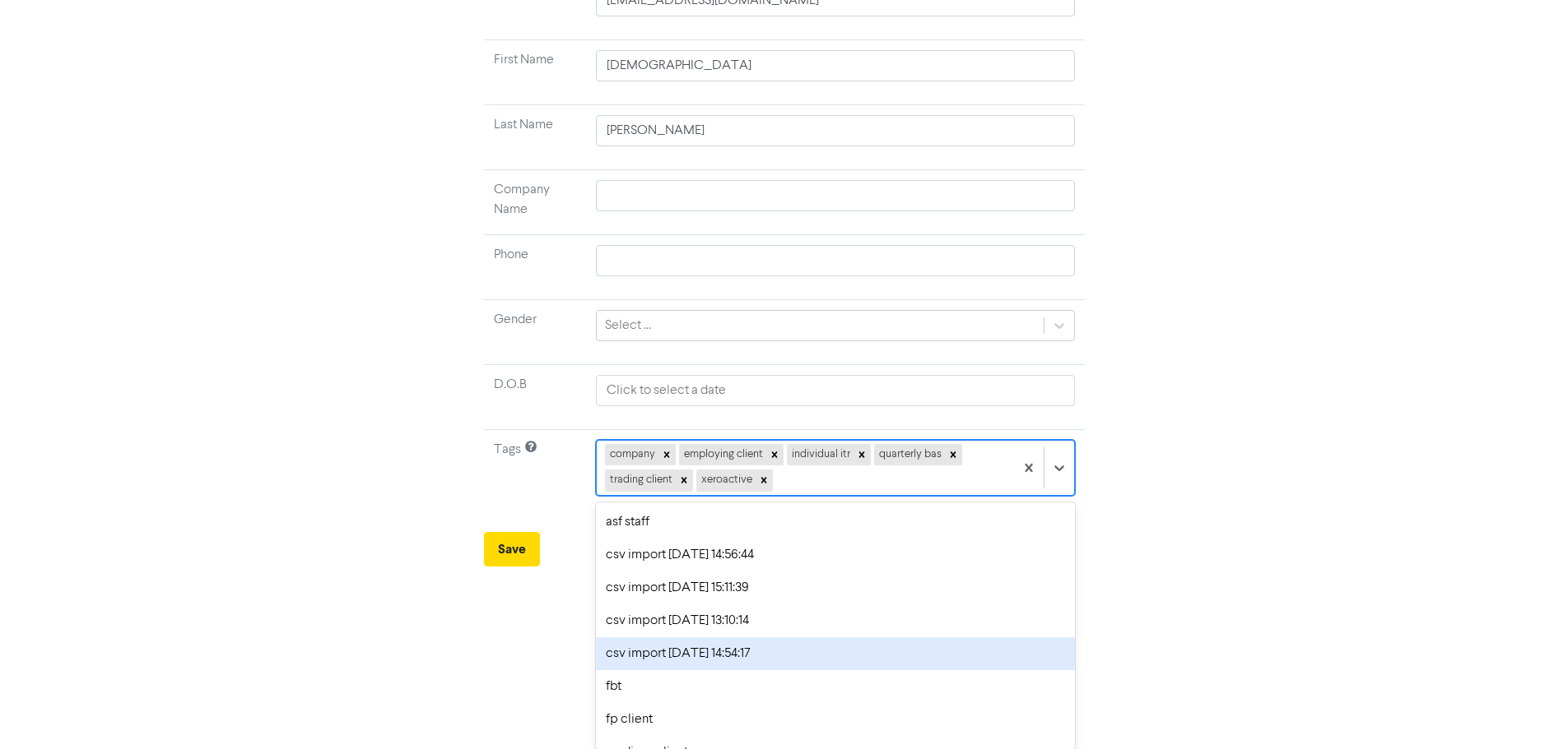
click at [819, 496] on div "option csv import [DATE] 14:54:17 focused, 6 of 19. 13 results available. Use U…" at bounding box center [835, 468] width 479 height 56
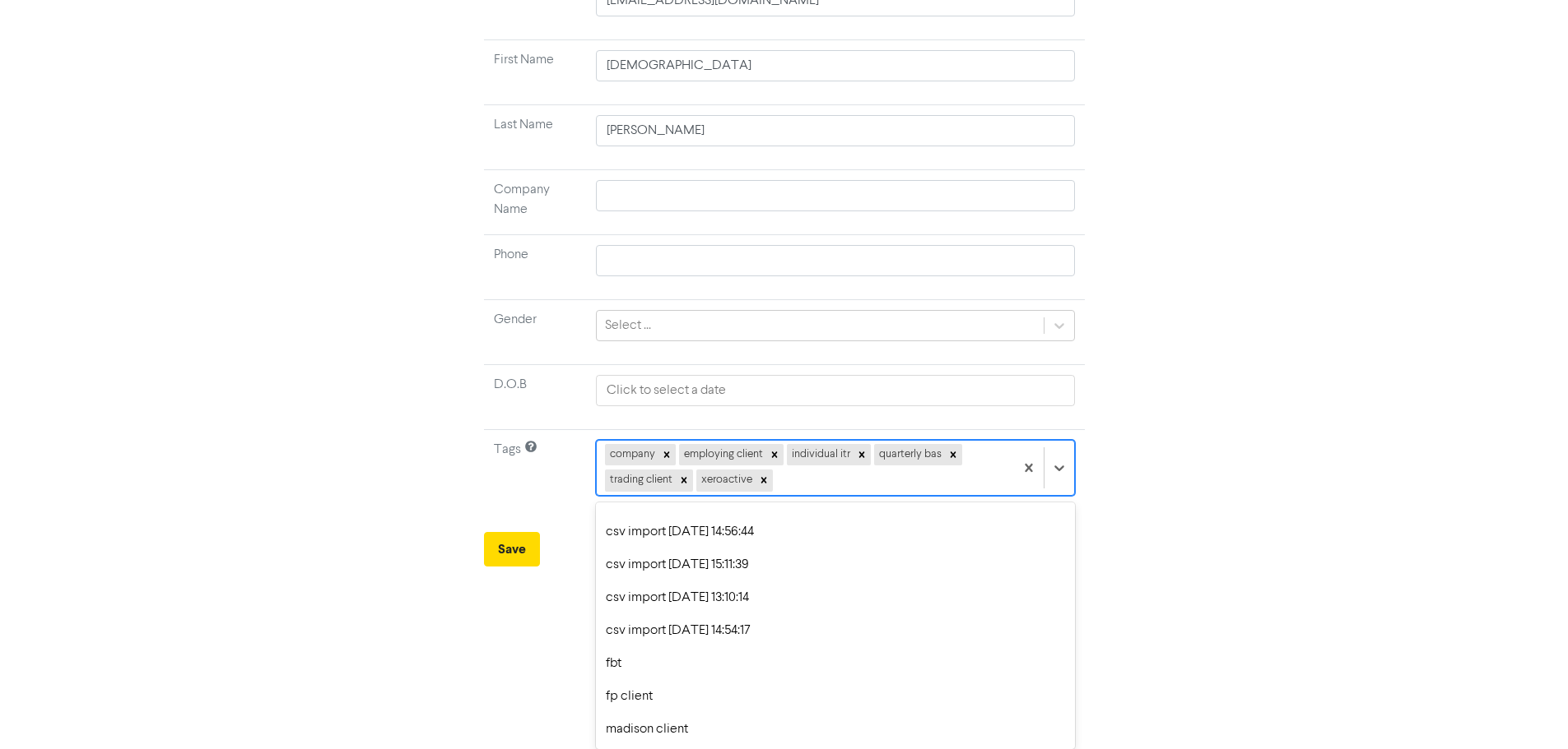
scroll to position [0, 0]
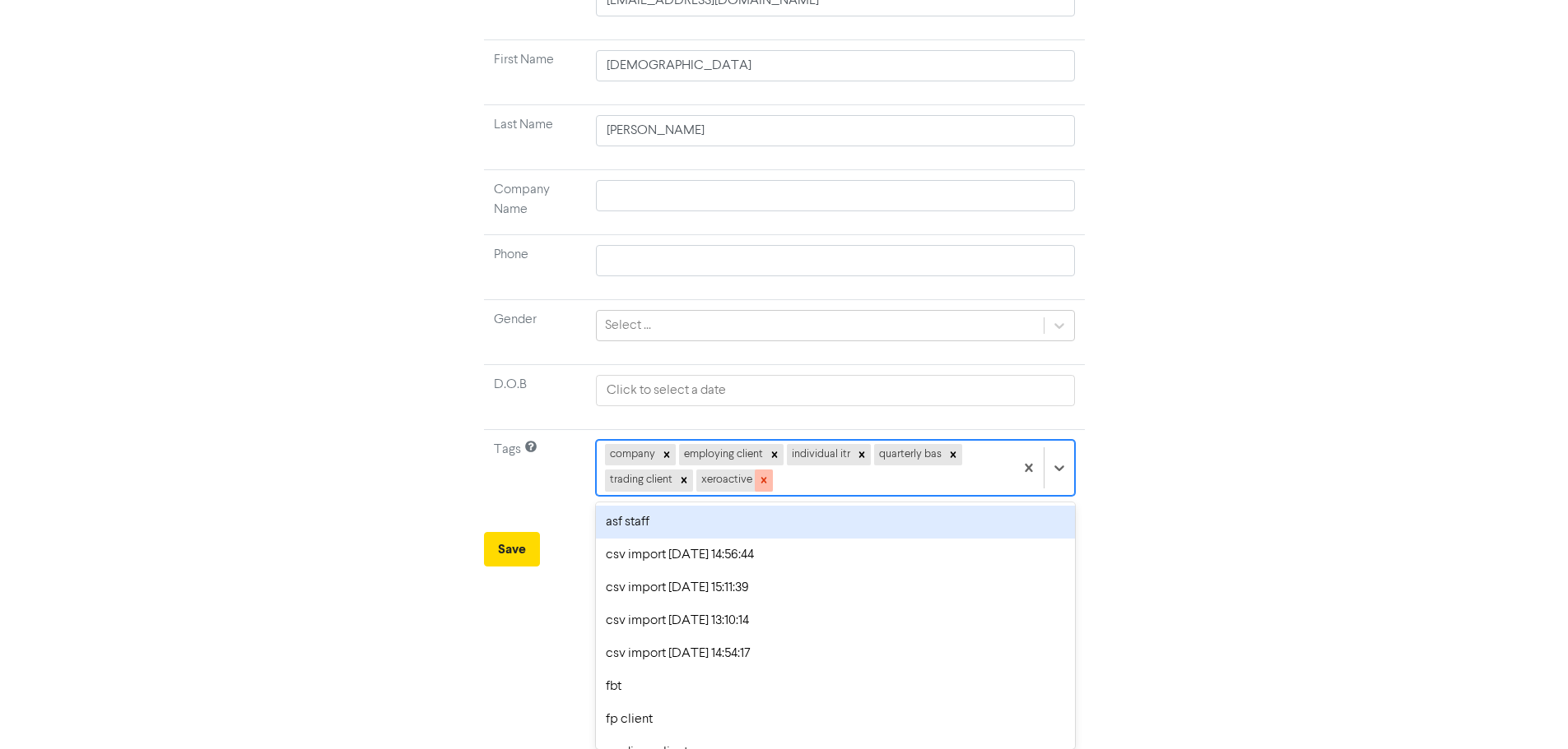
click at [761, 480] on icon at bounding box center [763, 479] width 11 height 11
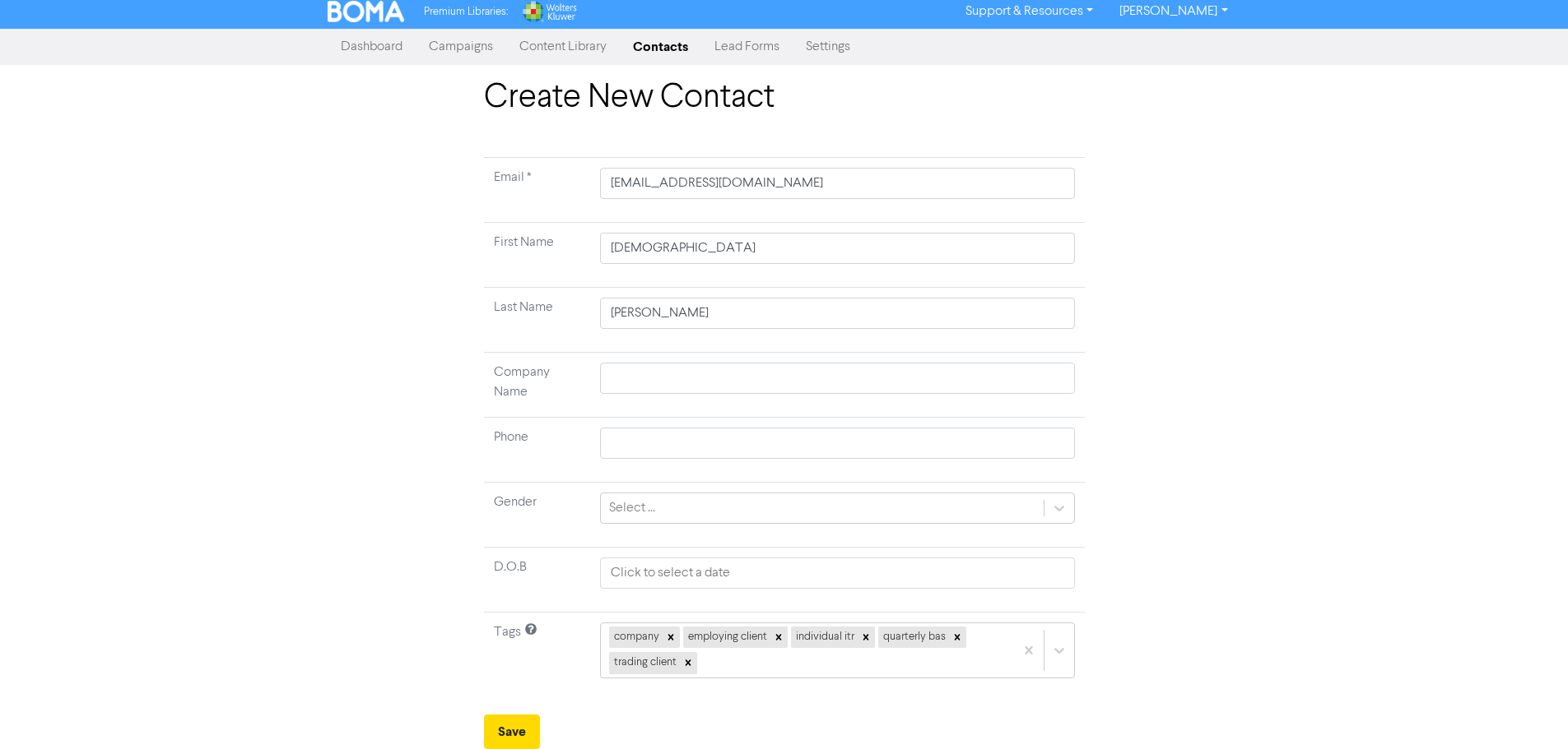
scroll to position [6, 0]
click at [528, 731] on button "Save" at bounding box center [512, 732] width 56 height 34
